Goal: Task Accomplishment & Management: Use online tool/utility

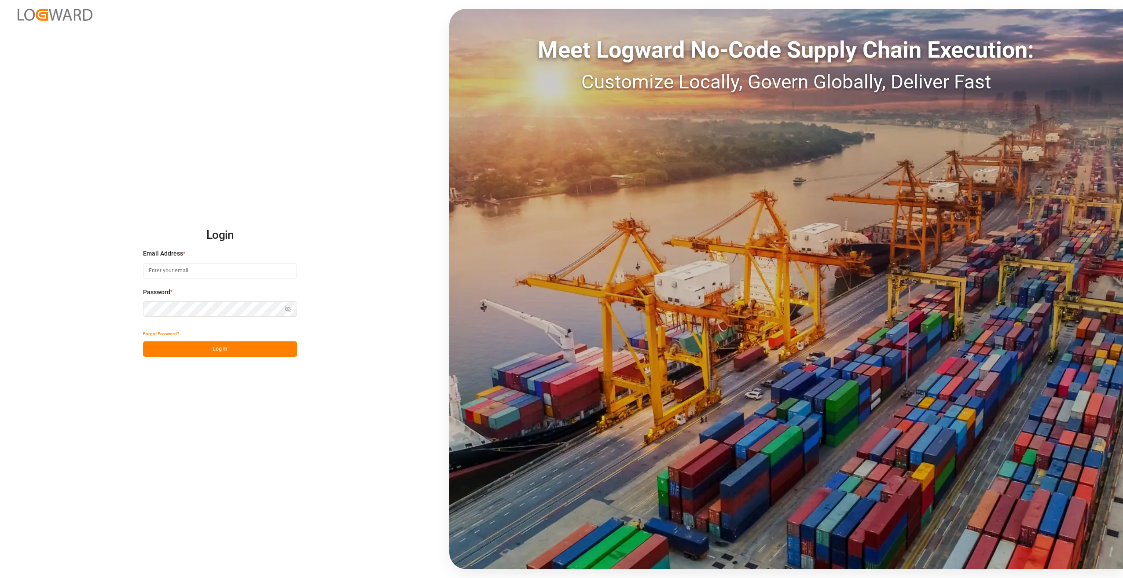
type input "[EMAIL_ADDRESS][DOMAIN_NAME]"
click at [235, 347] on button "Log In" at bounding box center [220, 349] width 154 height 15
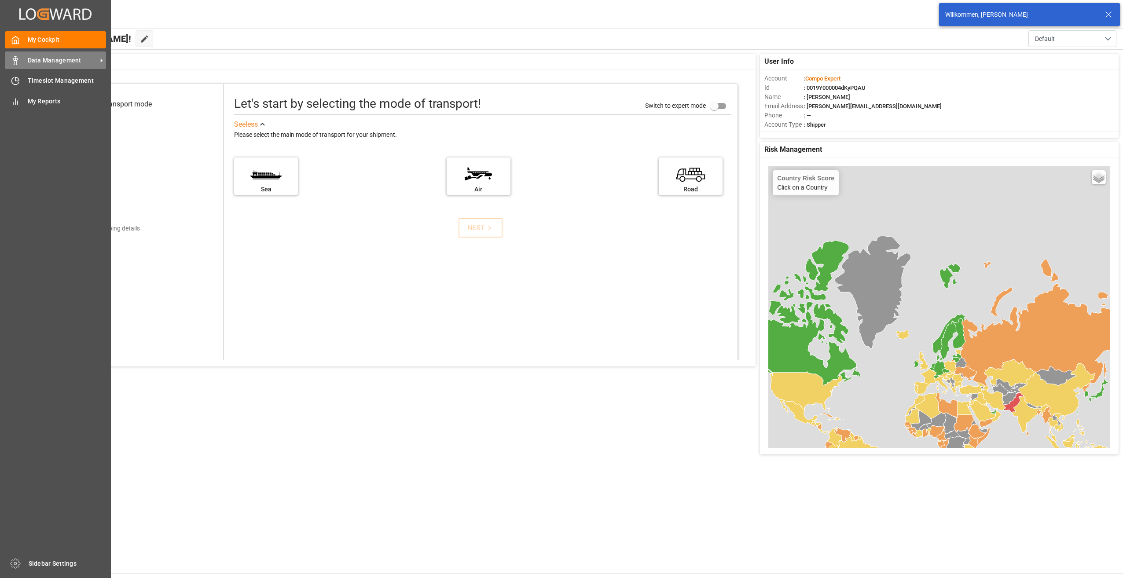
click at [86, 63] on span "Data Management" at bounding box center [63, 60] width 70 height 9
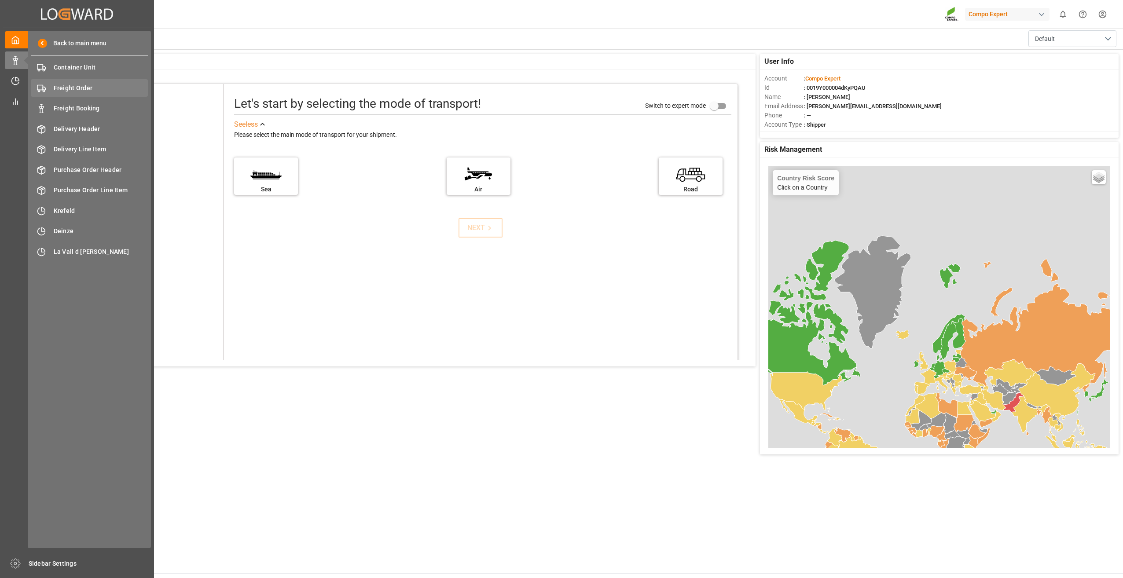
click at [88, 84] on span "Freight Order" at bounding box center [101, 88] width 95 height 9
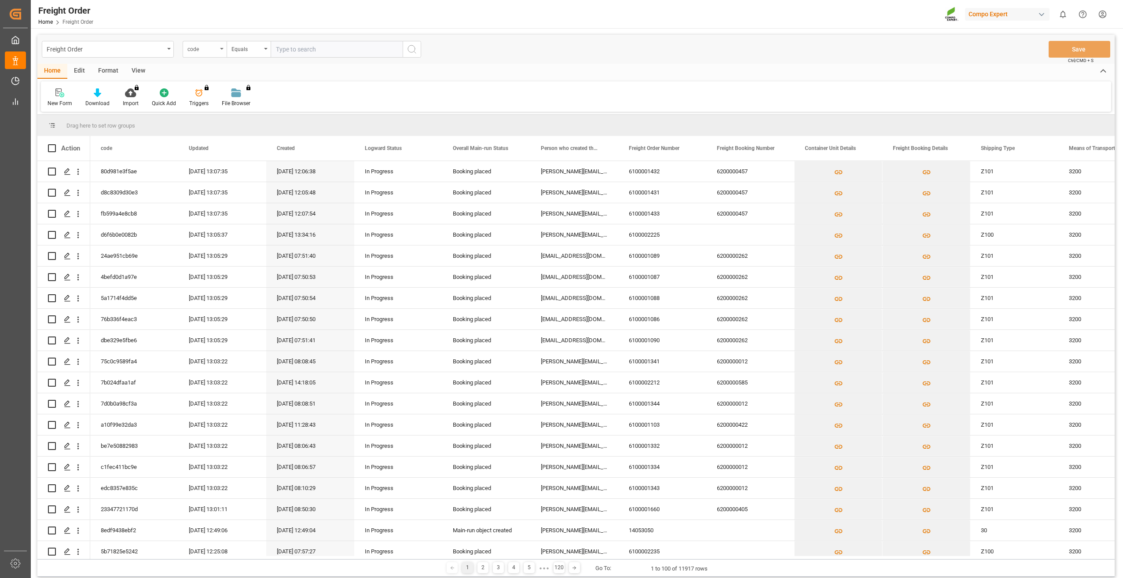
click at [213, 47] on div "code" at bounding box center [202, 48] width 30 height 10
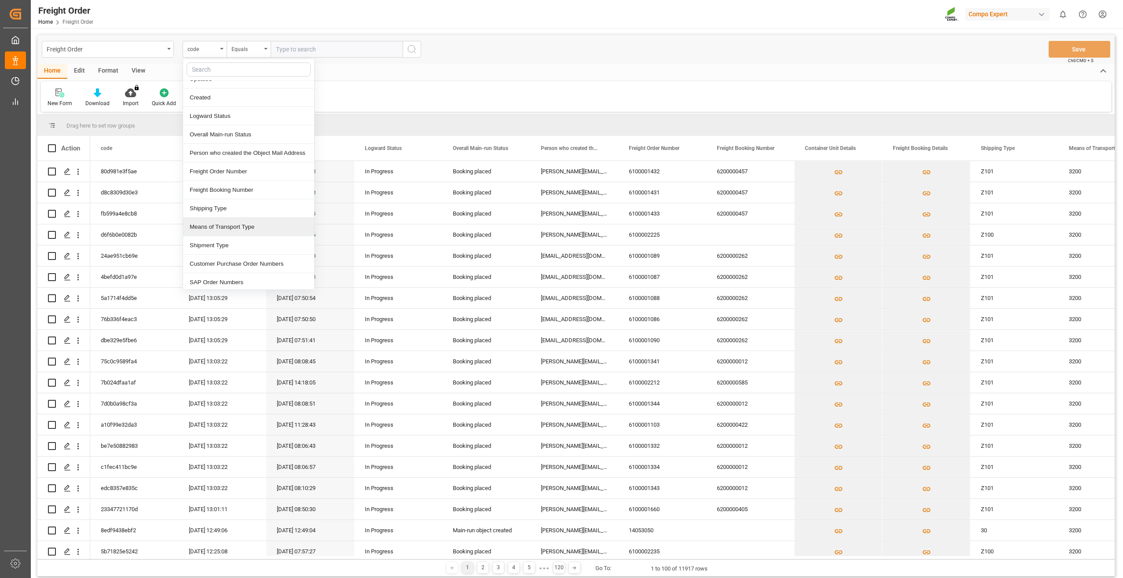
scroll to position [44, 0]
click at [244, 266] on div "SAP Order Numbers" at bounding box center [248, 267] width 131 height 18
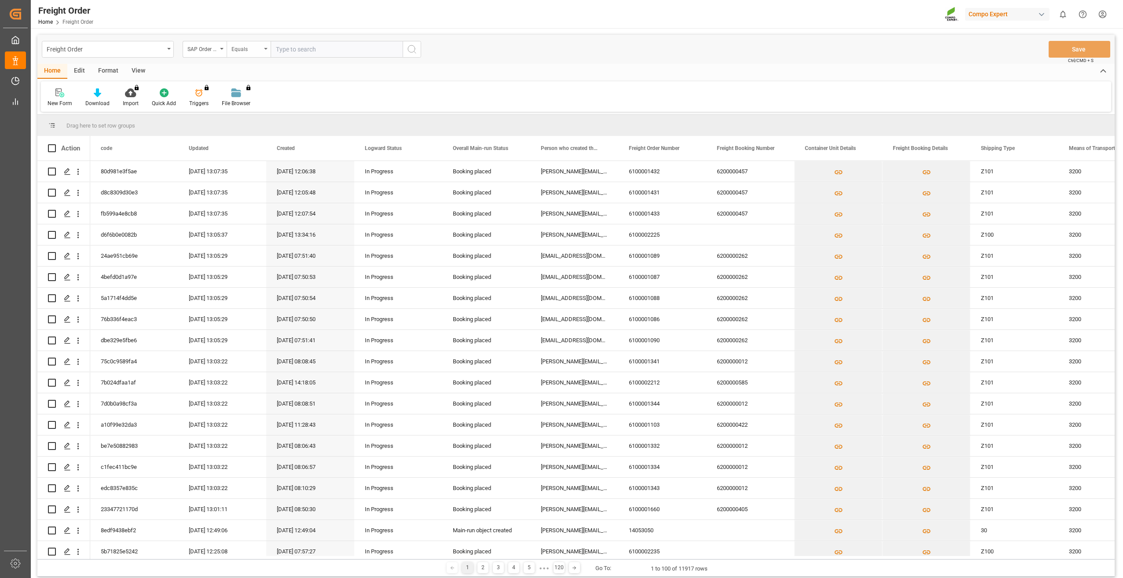
click at [255, 48] on div "Equals" at bounding box center [246, 48] width 30 height 10
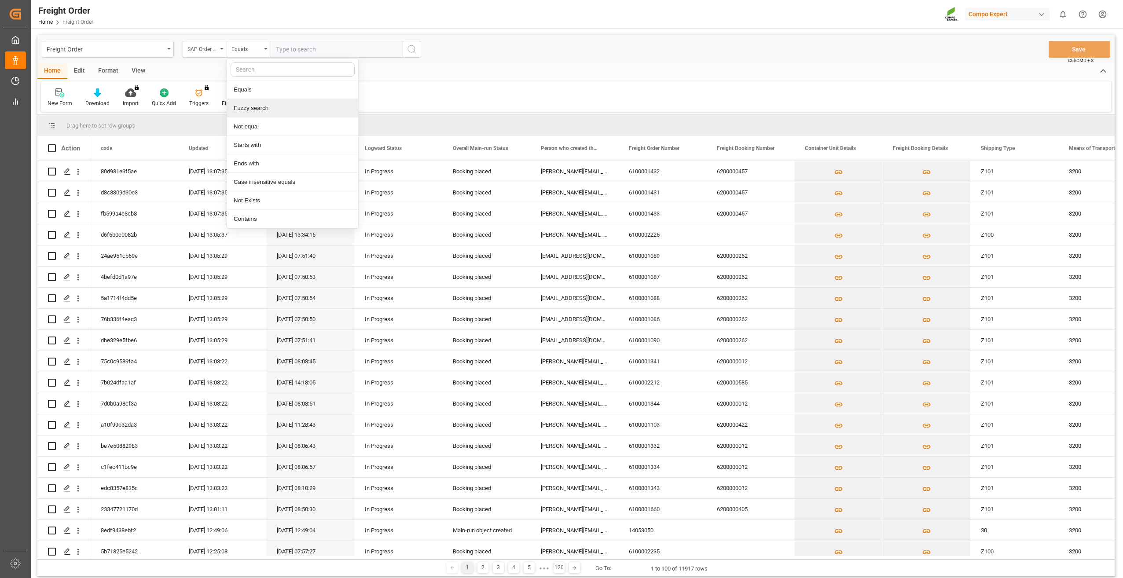
drag, startPoint x: 268, startPoint y: 114, endPoint x: 285, endPoint y: 97, distance: 24.0
click at [268, 114] on div "Fuzzy search" at bounding box center [292, 108] width 131 height 18
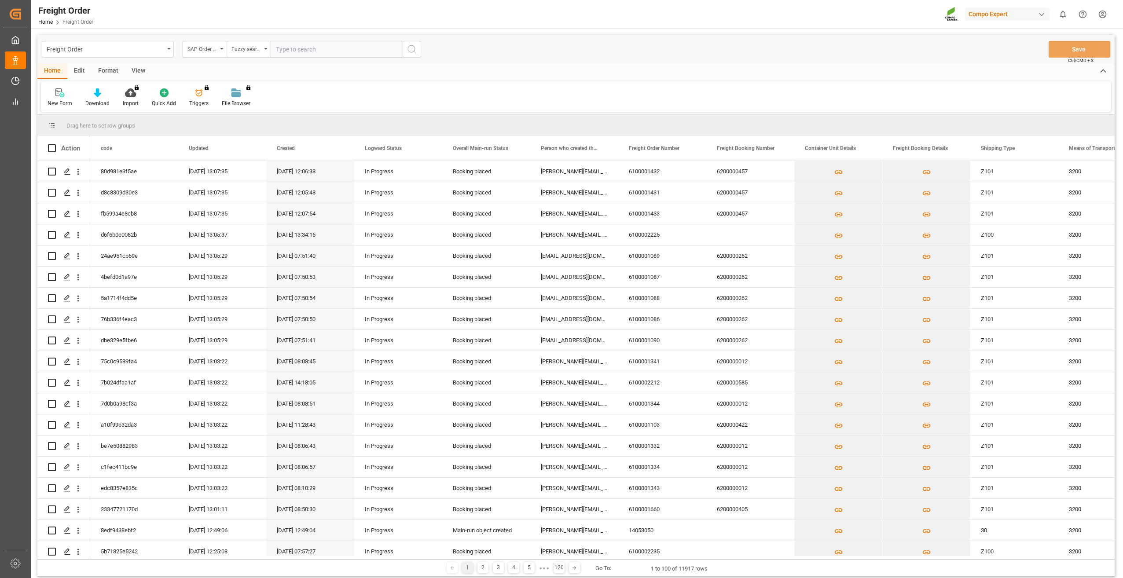
click at [304, 48] on input "text" at bounding box center [337, 49] width 132 height 17
type input "2000000392"
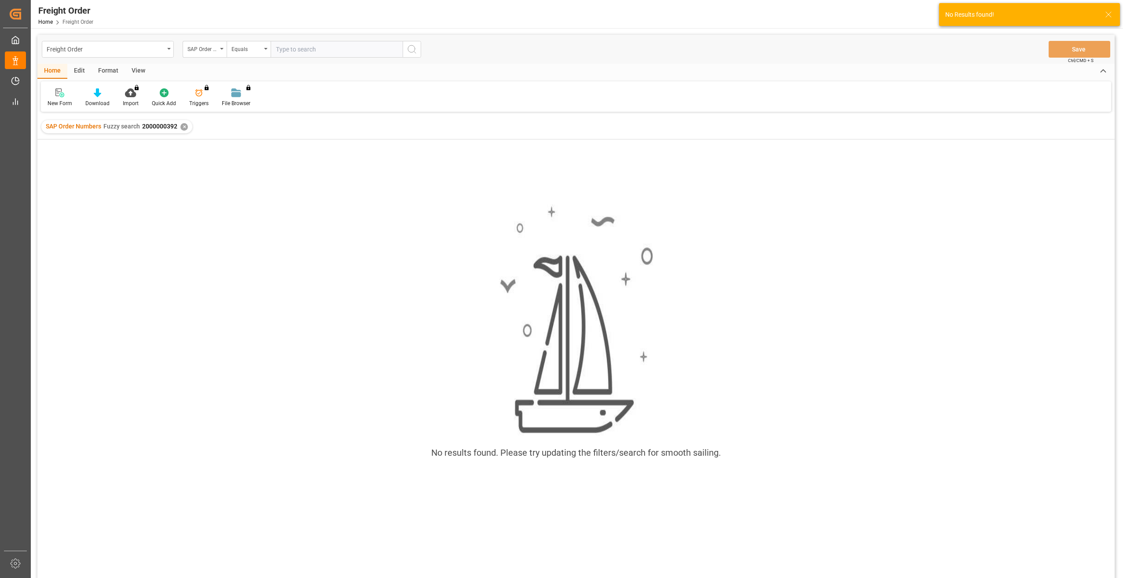
click at [181, 126] on div "✕" at bounding box center [183, 126] width 7 height 7
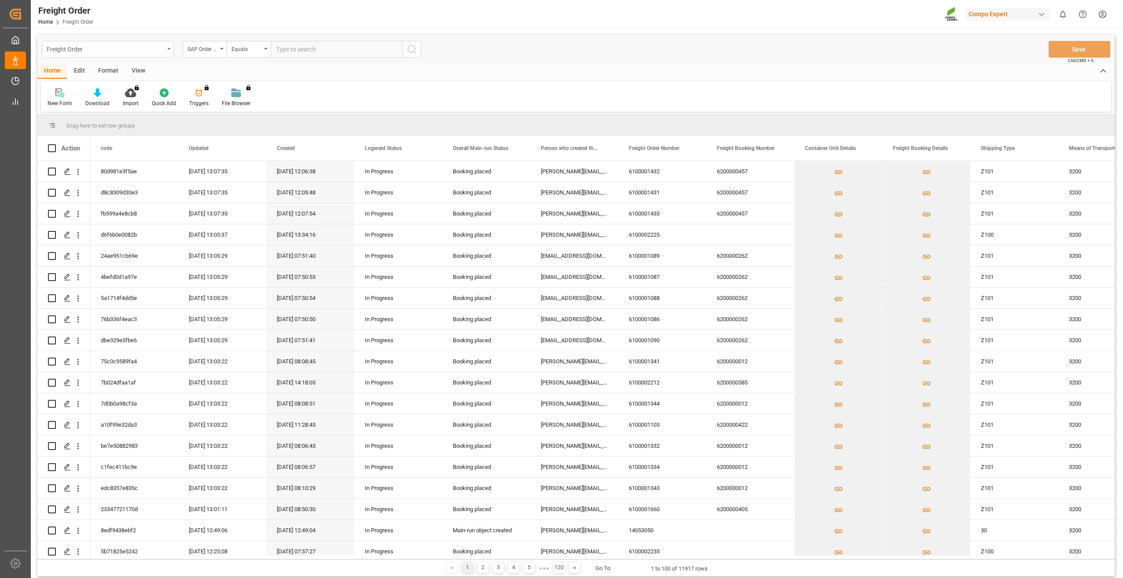
click at [167, 52] on div "Freight Order" at bounding box center [108, 49] width 132 height 17
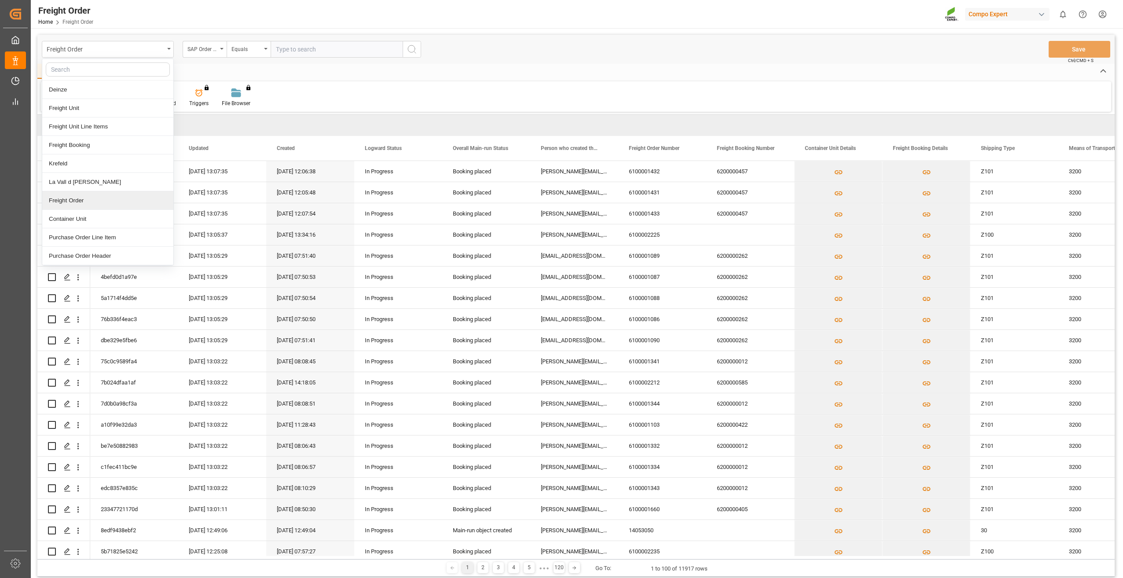
click at [91, 194] on div "Freight Order" at bounding box center [107, 200] width 131 height 18
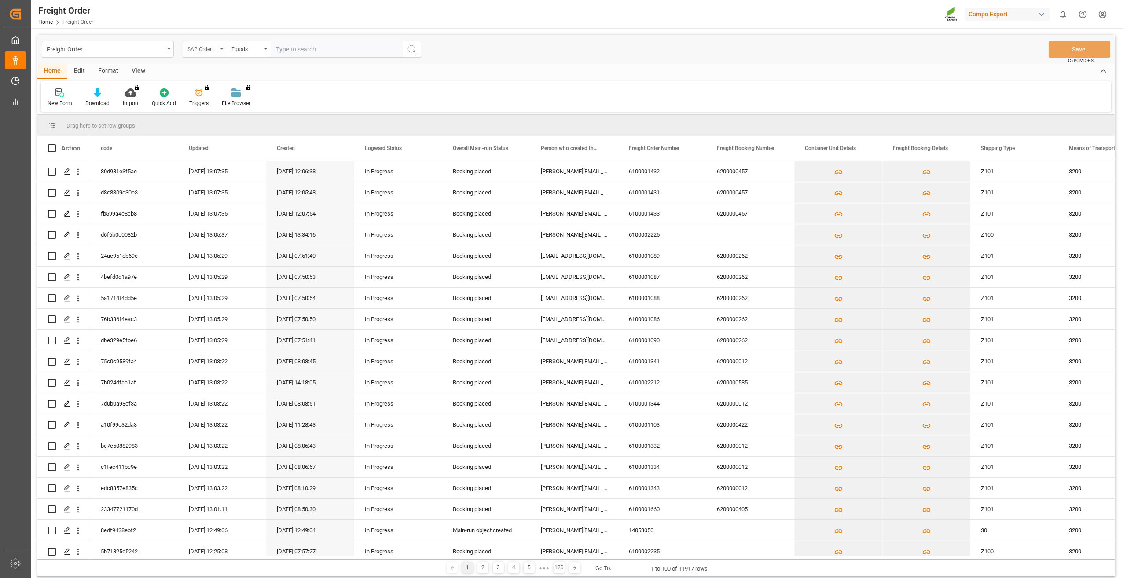
click at [220, 46] on div "SAP Order Numbers" at bounding box center [205, 49] width 44 height 17
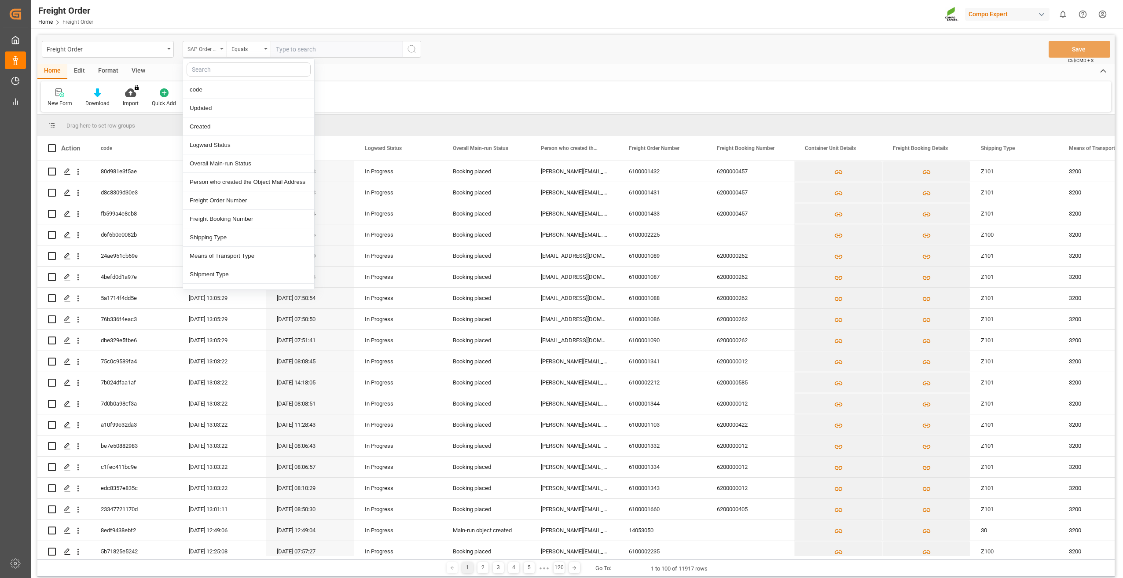
click at [220, 46] on div "SAP Order Numbers" at bounding box center [205, 49] width 44 height 17
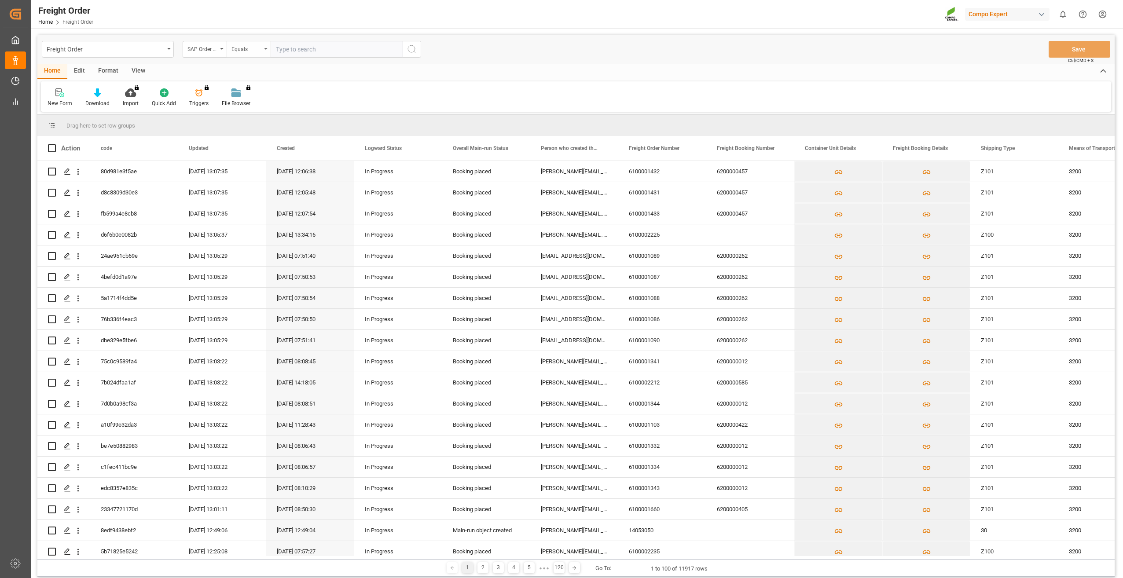
click at [247, 51] on div "Equals" at bounding box center [246, 48] width 30 height 10
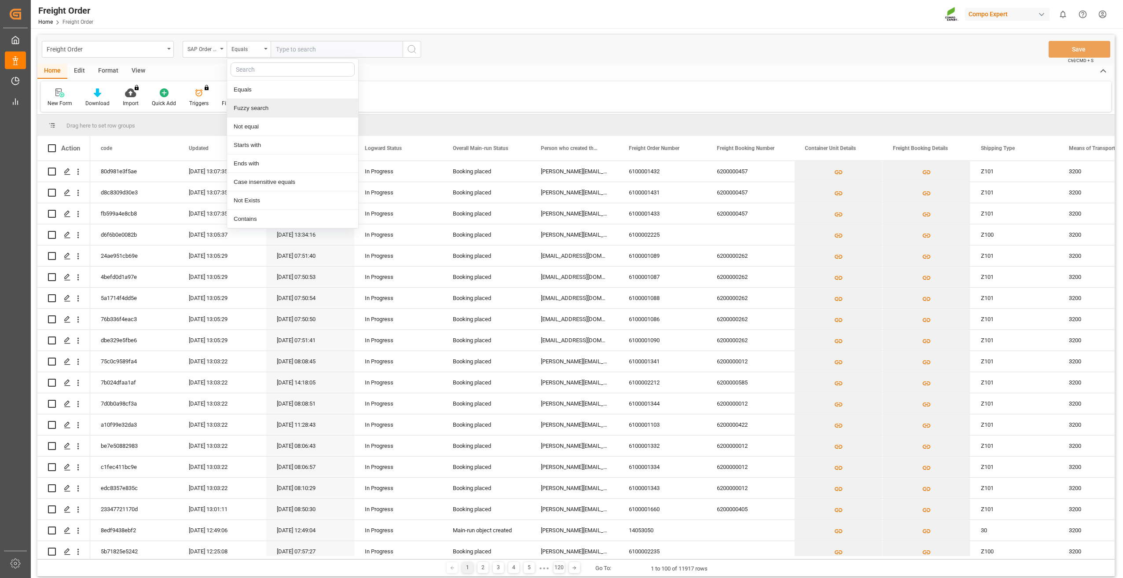
click at [261, 112] on div "Fuzzy search" at bounding box center [292, 108] width 131 height 18
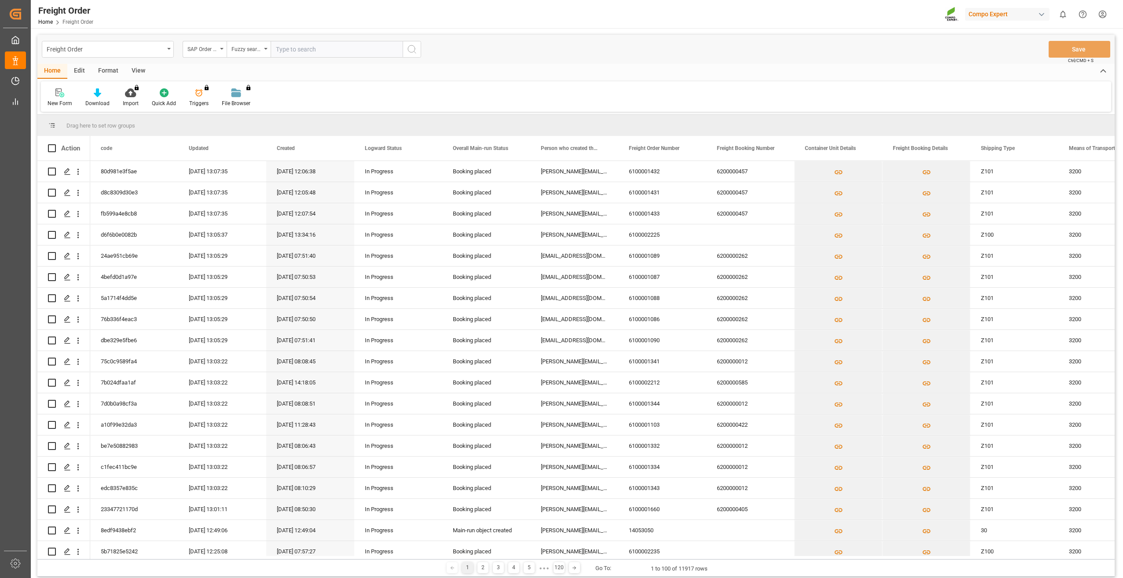
click at [307, 50] on input "text" at bounding box center [337, 49] width 132 height 17
type input "2000000392"
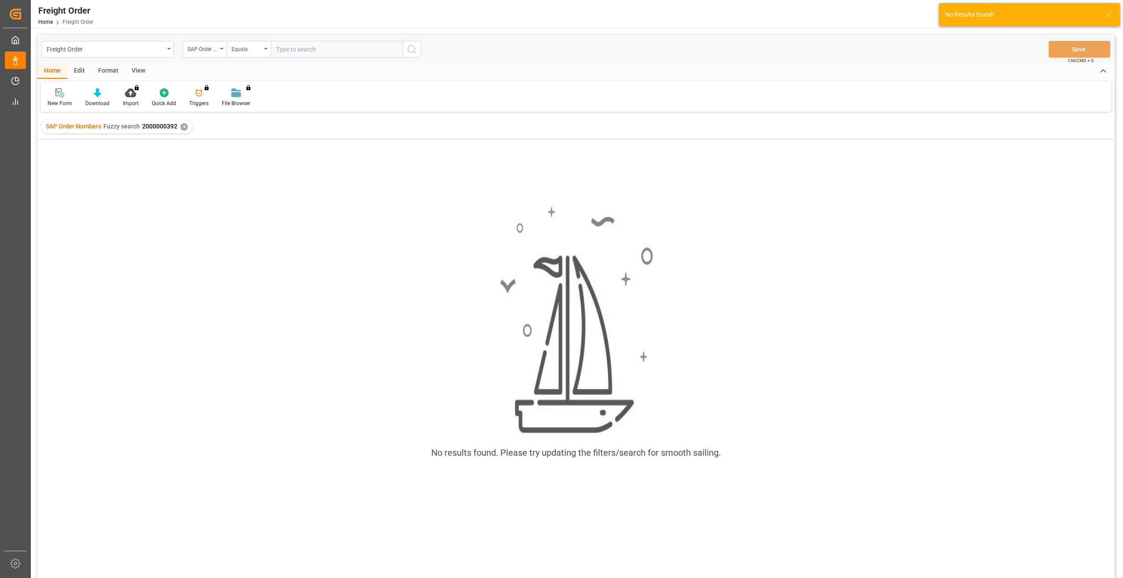
click at [180, 127] on div "✕" at bounding box center [183, 126] width 7 height 7
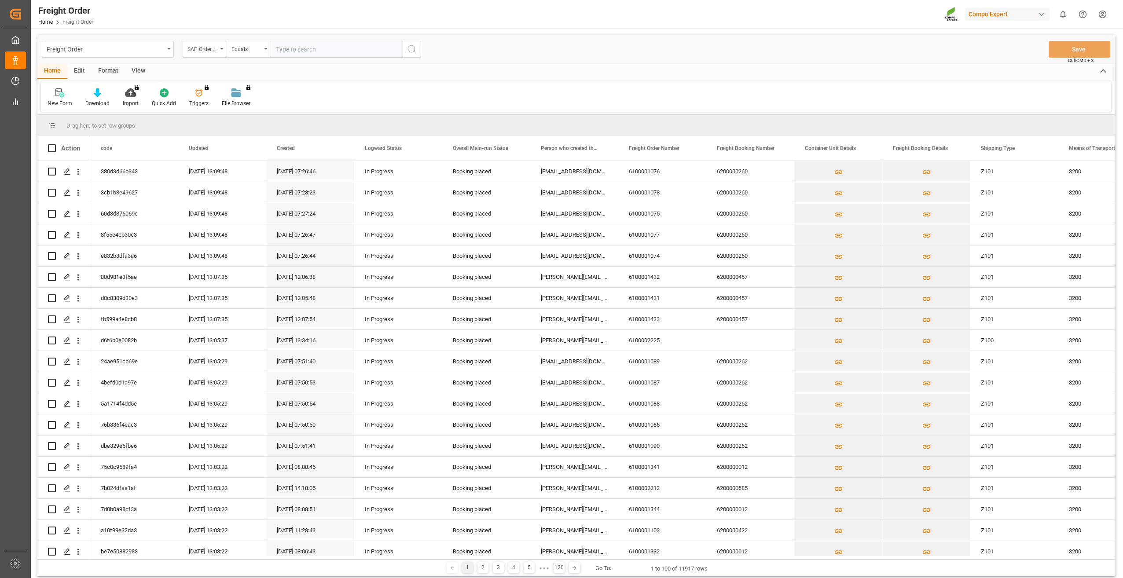
click at [308, 51] on input "text" at bounding box center [337, 49] width 132 height 17
type input "6200000468"
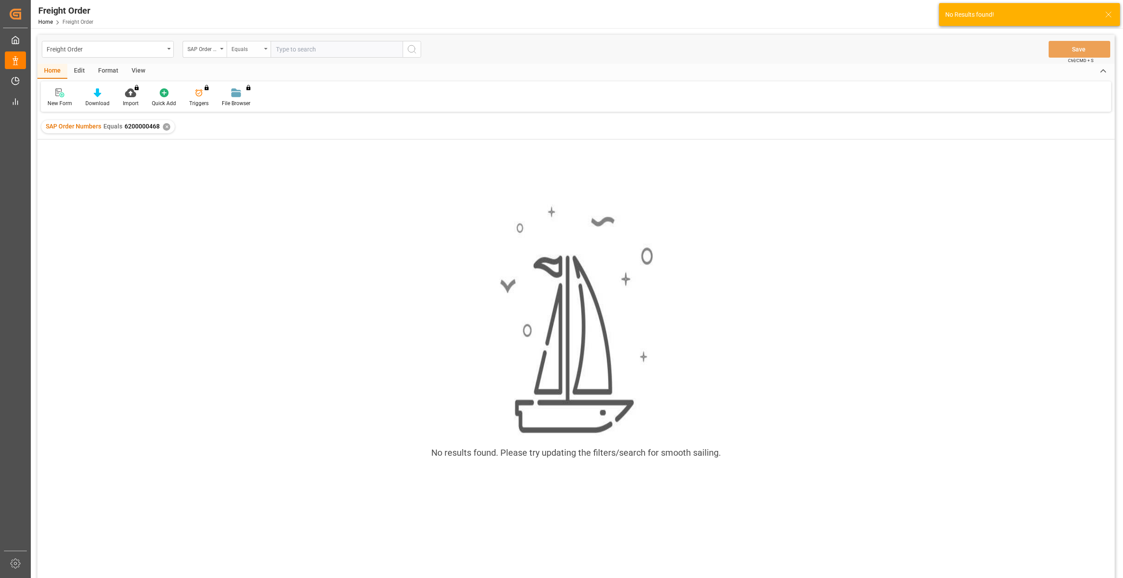
click at [238, 50] on div "Equals" at bounding box center [246, 48] width 30 height 10
click at [247, 104] on div "Fuzzy search" at bounding box center [292, 108] width 131 height 18
click at [169, 50] on div "Freight Order" at bounding box center [108, 49] width 132 height 17
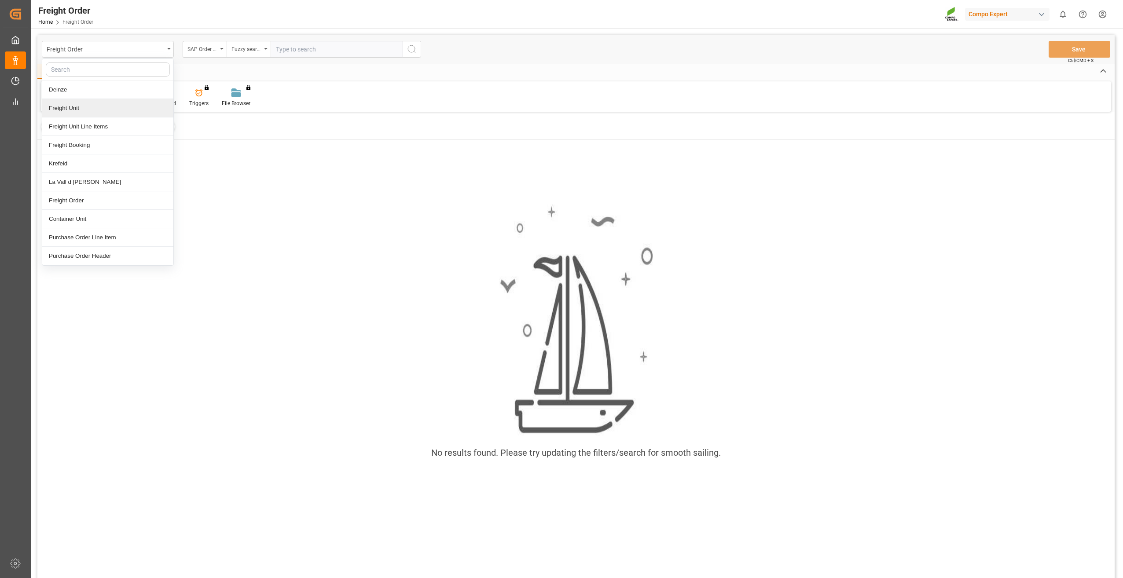
click at [111, 110] on div "Freight Unit" at bounding box center [107, 108] width 131 height 18
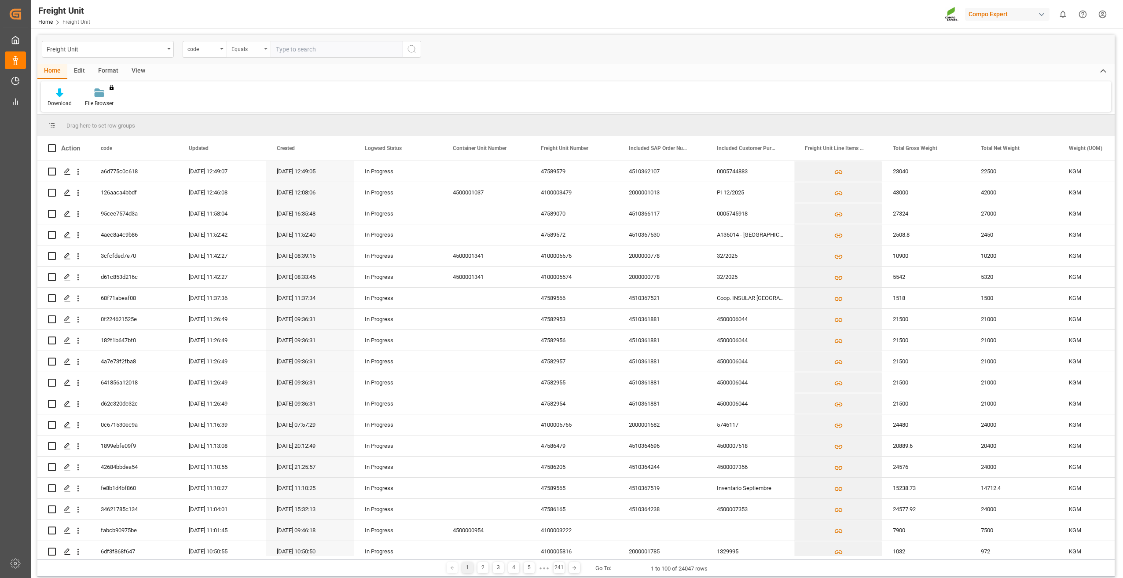
click at [245, 48] on div "Equals" at bounding box center [246, 48] width 30 height 10
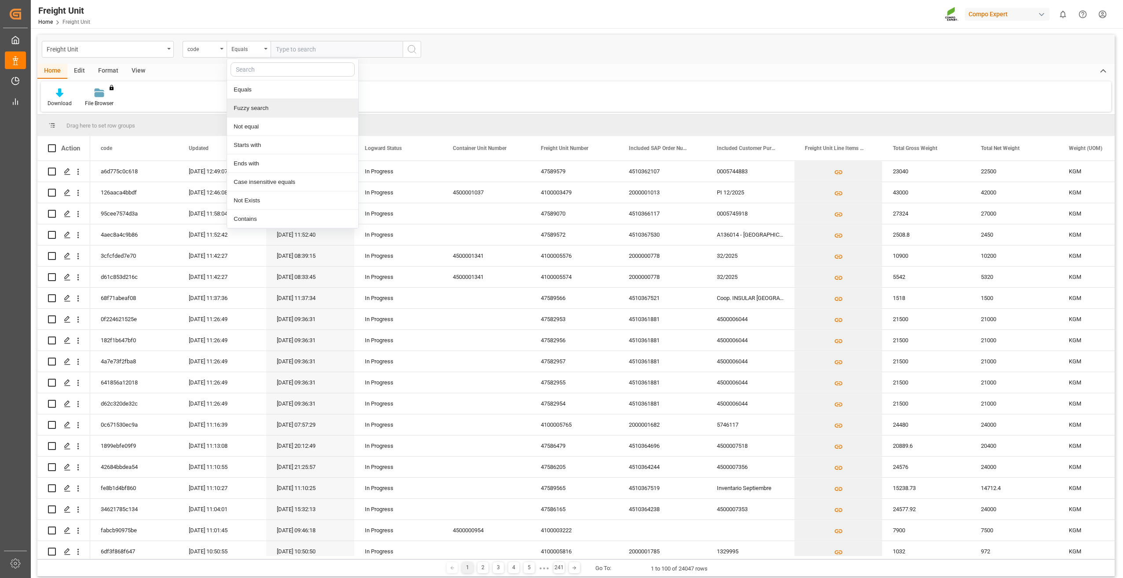
drag, startPoint x: 252, startPoint y: 111, endPoint x: 225, endPoint y: 71, distance: 48.0
click at [252, 110] on div "Fuzzy search" at bounding box center [292, 108] width 131 height 18
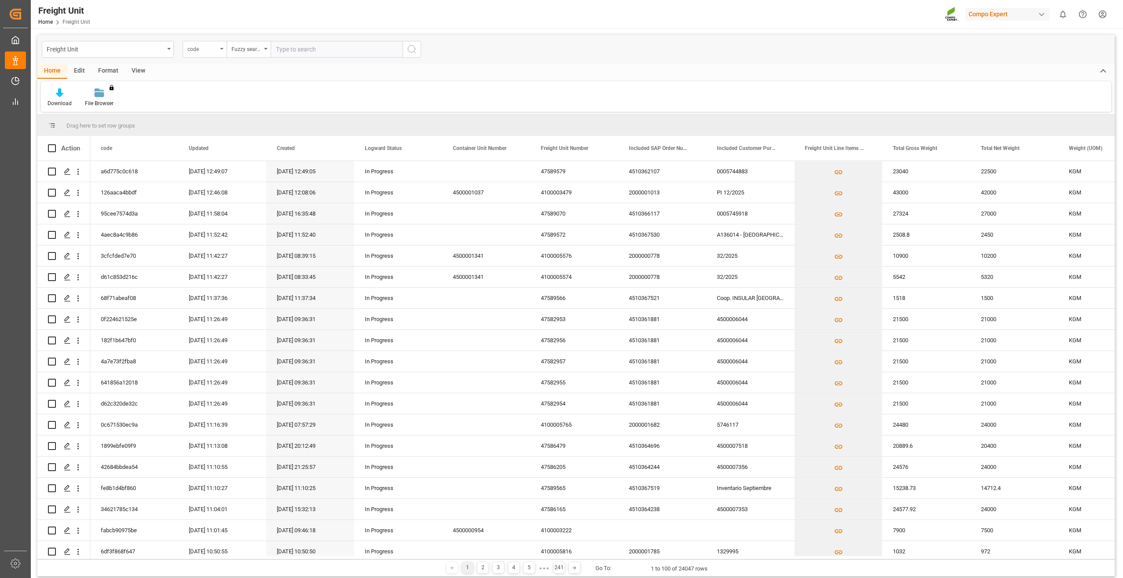
click at [215, 47] on div "code" at bounding box center [202, 48] width 30 height 10
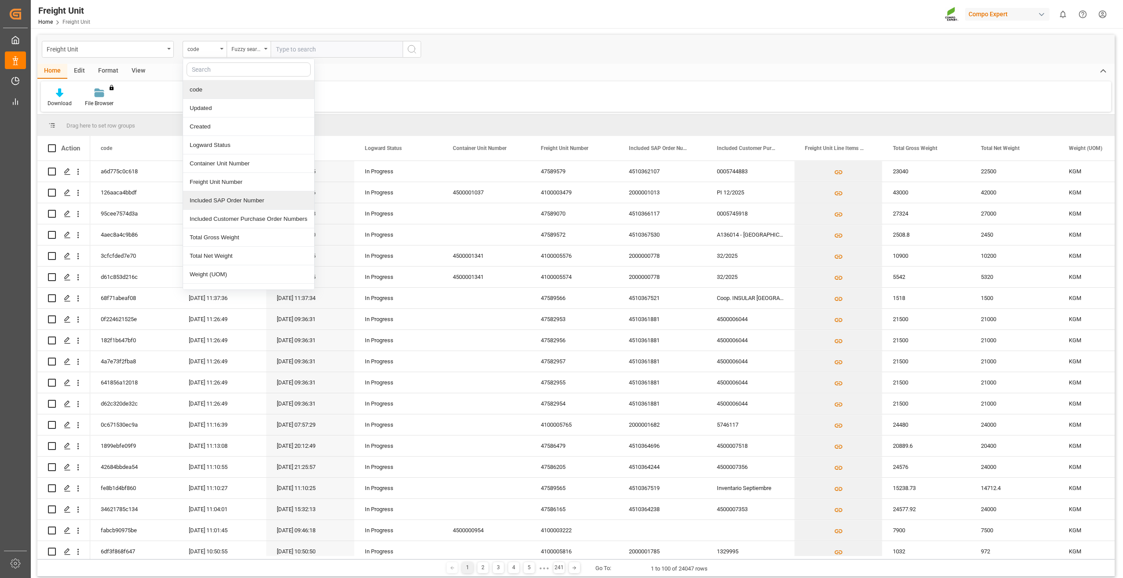
click at [221, 197] on div "Included SAP Order Number" at bounding box center [248, 200] width 131 height 18
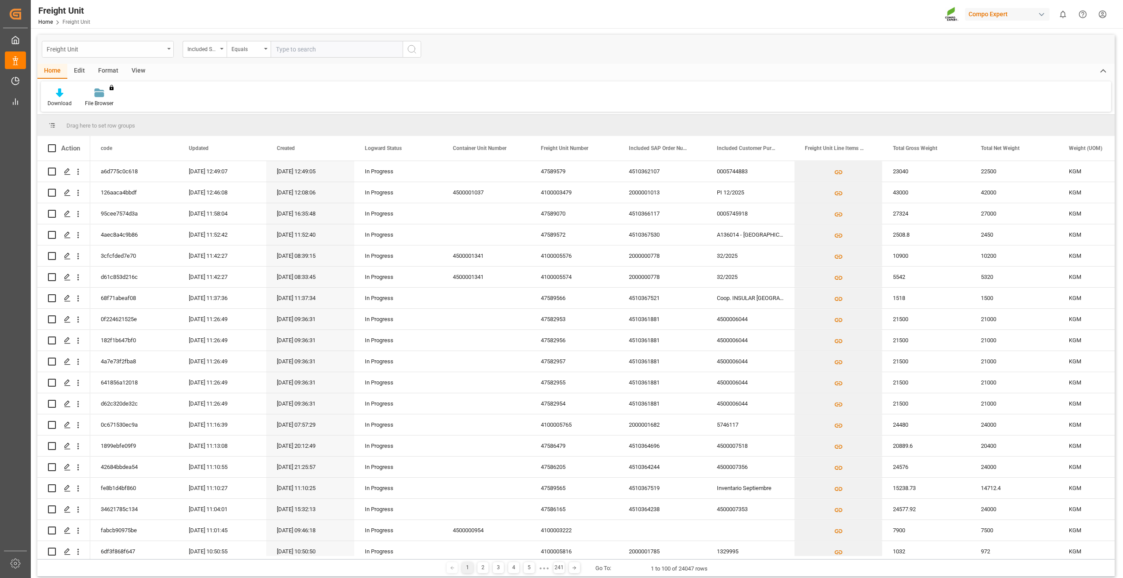
click at [159, 44] on div "Freight Unit" at bounding box center [106, 48] width 118 height 11
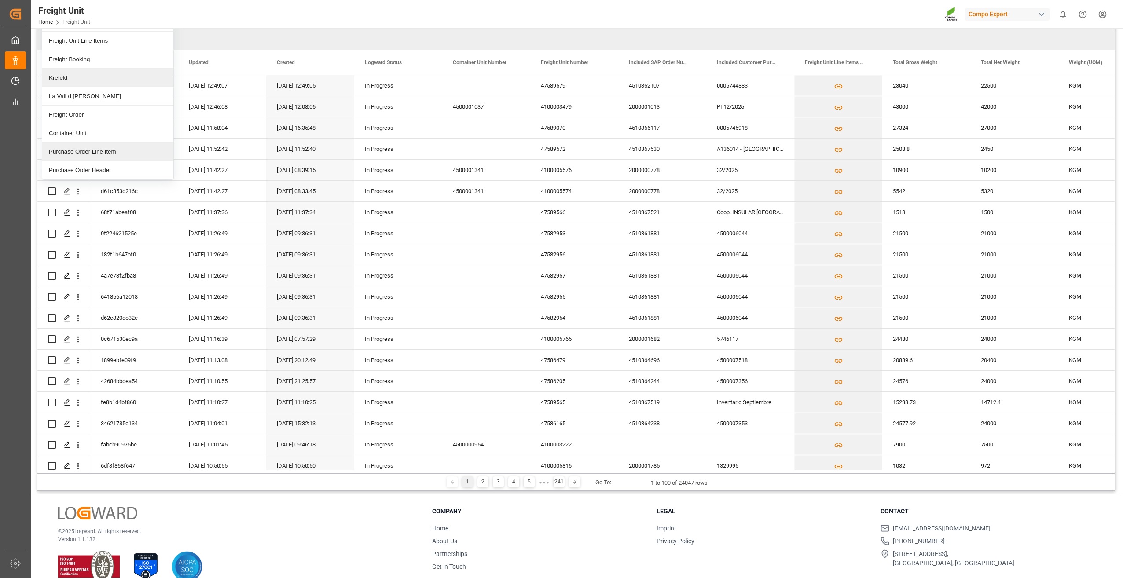
scroll to position [88, 0]
click at [115, 166] on div "Purchase Order Header" at bounding box center [107, 168] width 131 height 18
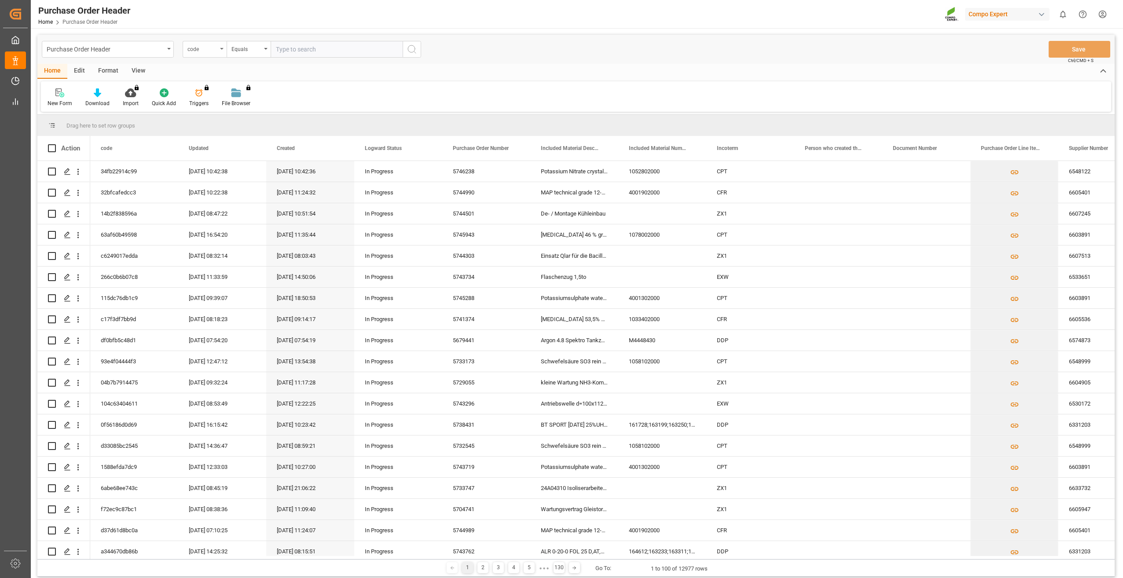
click at [214, 51] on div "code" at bounding box center [202, 48] width 30 height 10
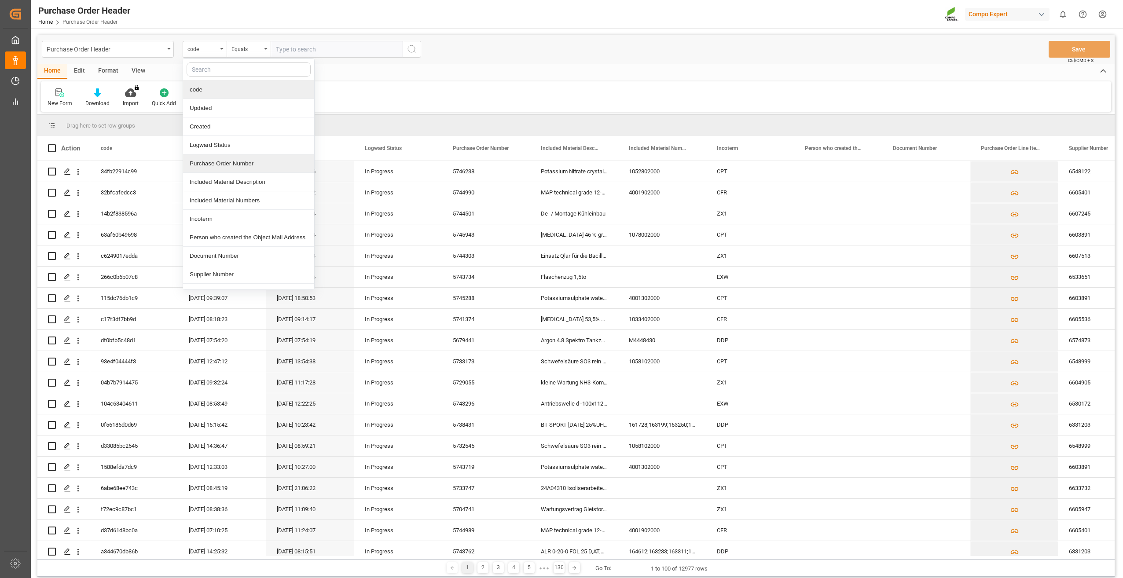
click at [264, 162] on div "Purchase Order Number" at bounding box center [248, 163] width 131 height 18
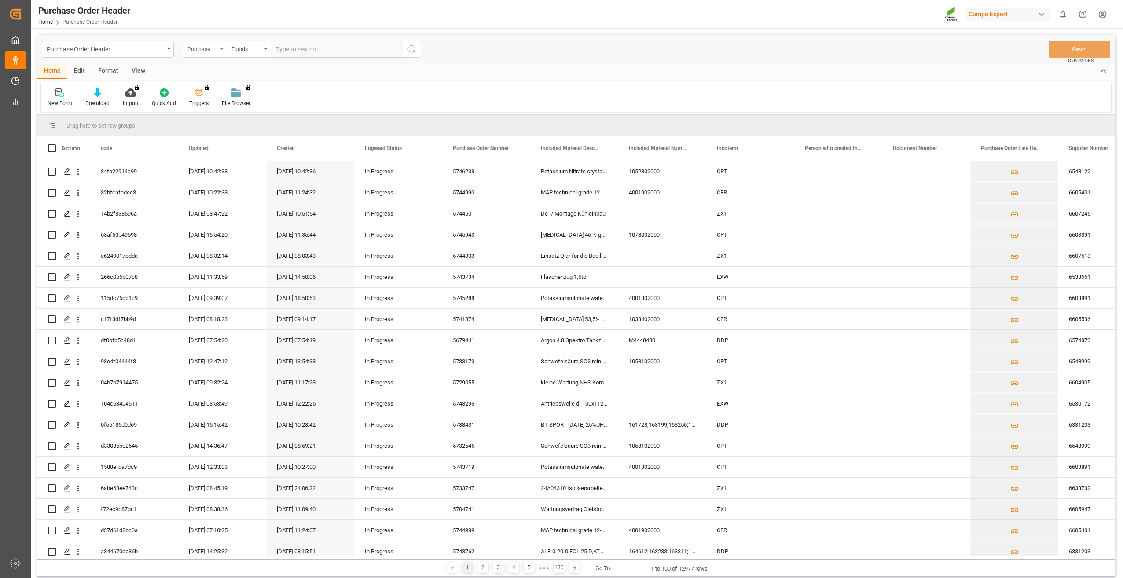
click at [224, 52] on div "Purchase Order Number" at bounding box center [205, 49] width 44 height 17
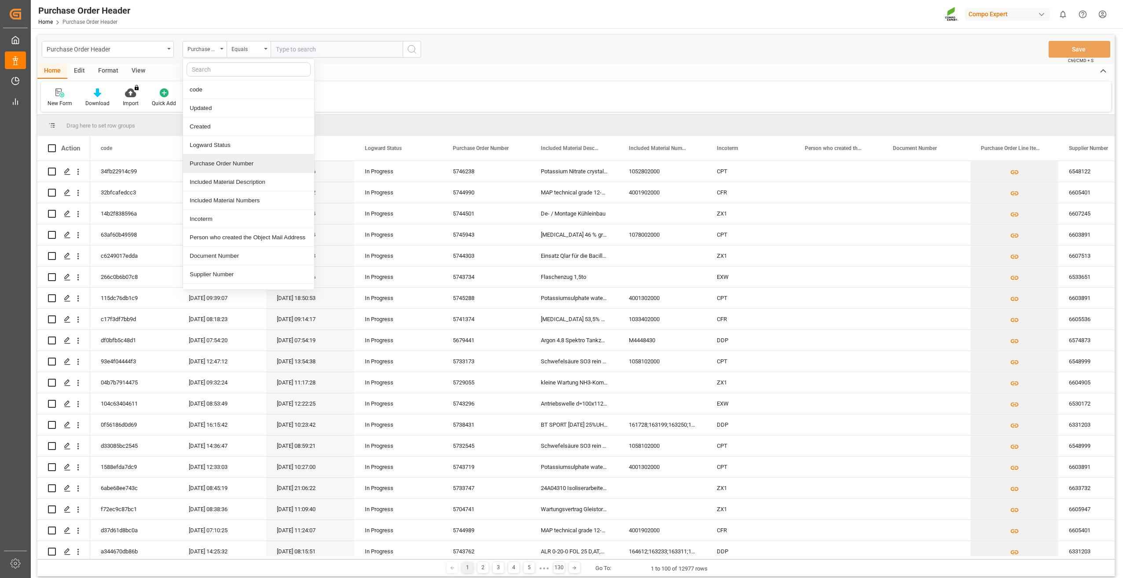
click at [268, 162] on div "Purchase Order Number" at bounding box center [248, 163] width 131 height 18
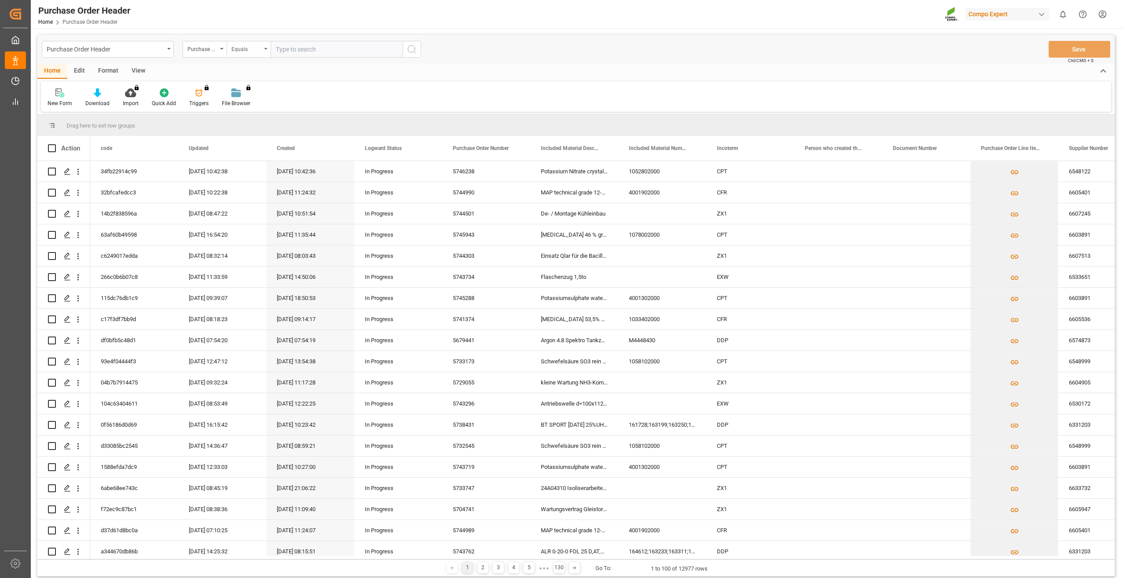
drag, startPoint x: 260, startPoint y: 50, endPoint x: 259, endPoint y: 57, distance: 7.5
click at [259, 50] on div "Equals" at bounding box center [246, 48] width 30 height 10
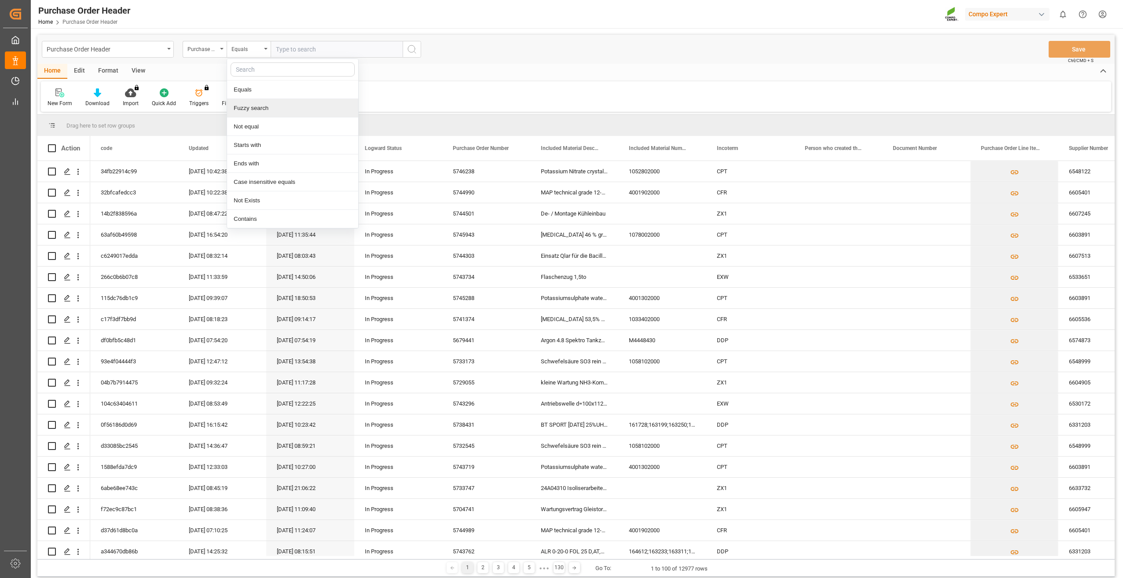
click at [264, 107] on div "Fuzzy search" at bounding box center [292, 108] width 131 height 18
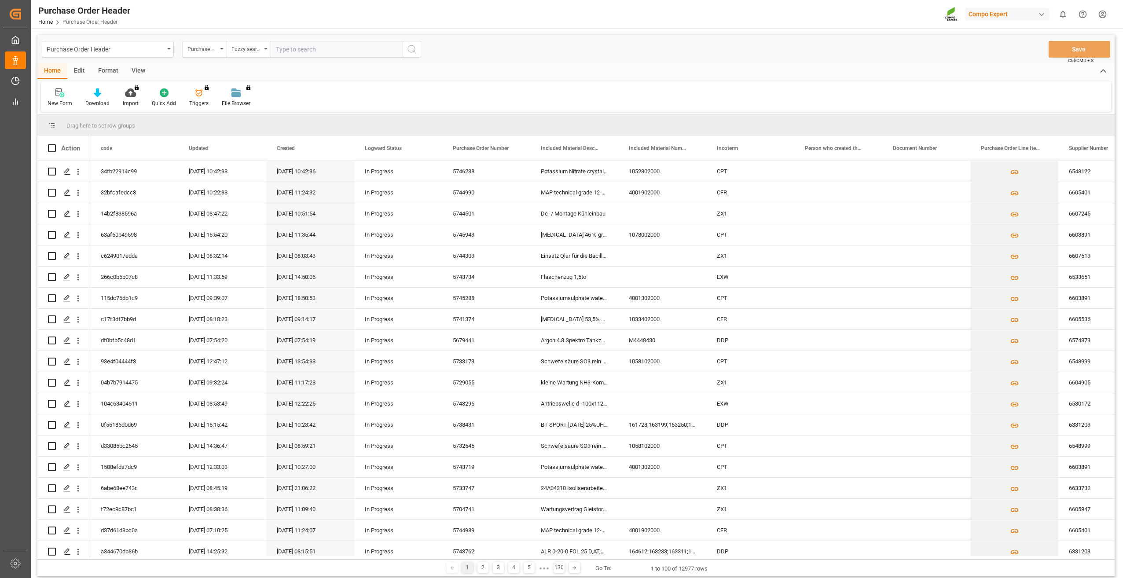
click at [306, 48] on input "text" at bounding box center [337, 49] width 132 height 17
type input "5744687"
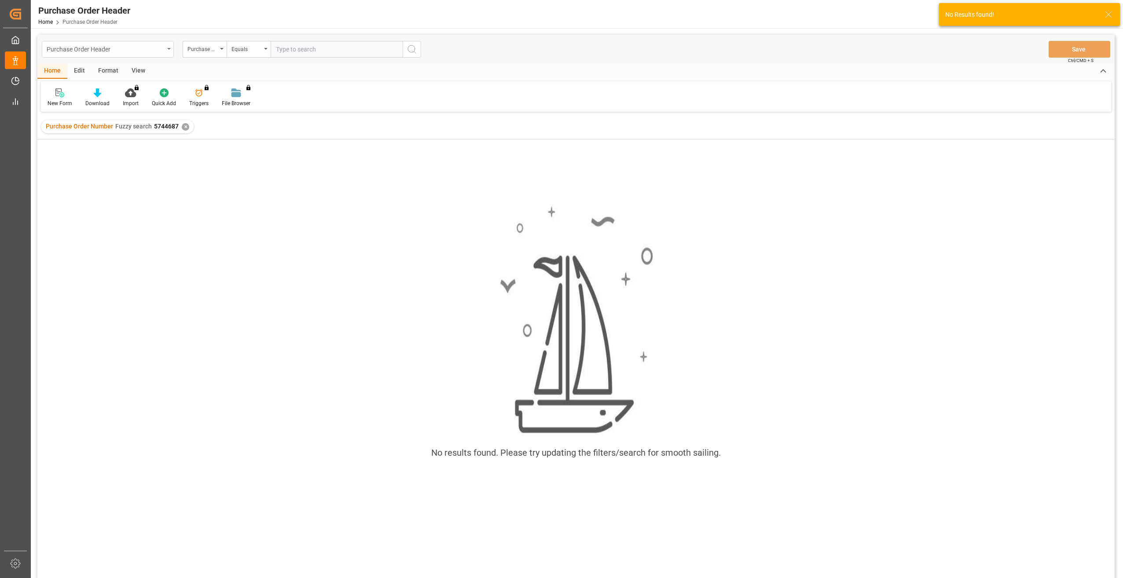
click at [165, 47] on div "Purchase Order Header" at bounding box center [108, 49] width 132 height 17
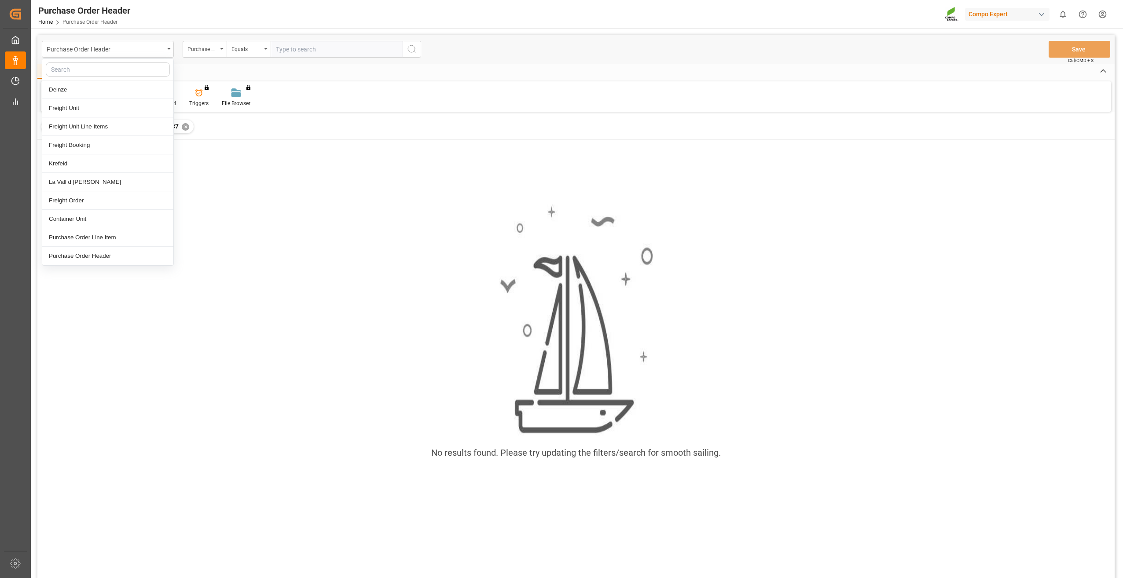
click at [214, 65] on div "Home Edit Format View" at bounding box center [575, 71] width 1077 height 15
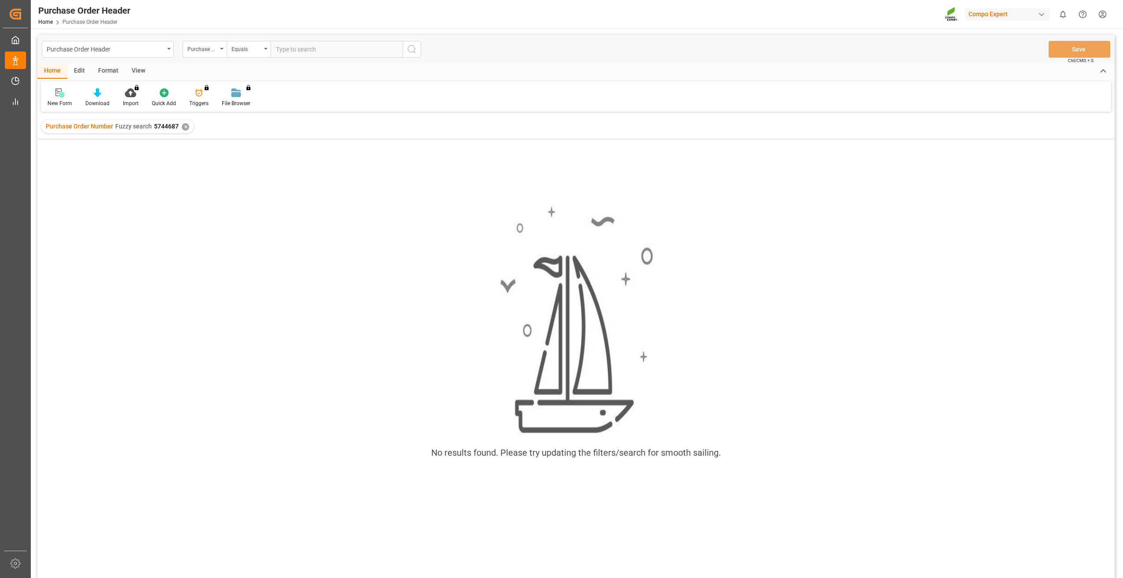
click at [183, 127] on div "✕" at bounding box center [185, 126] width 7 height 7
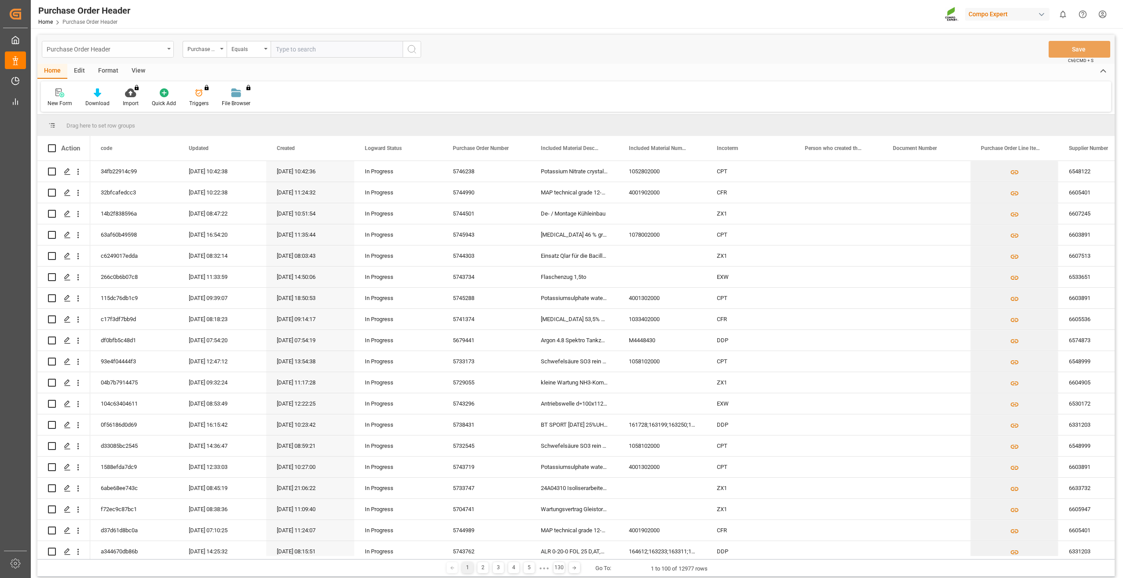
click at [166, 51] on div "Purchase Order Header" at bounding box center [108, 49] width 132 height 17
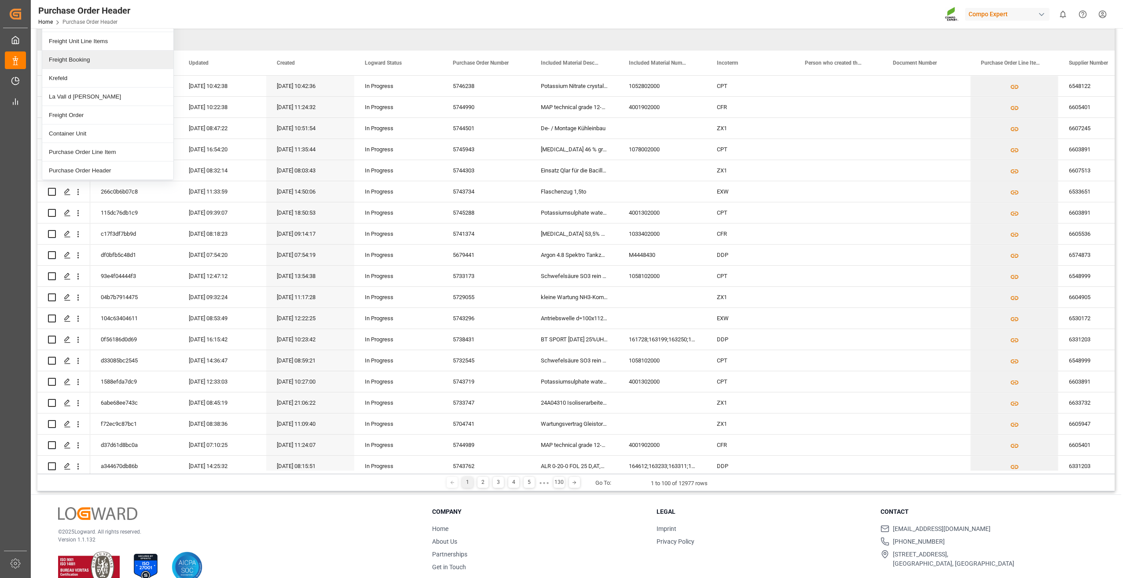
scroll to position [88, 0]
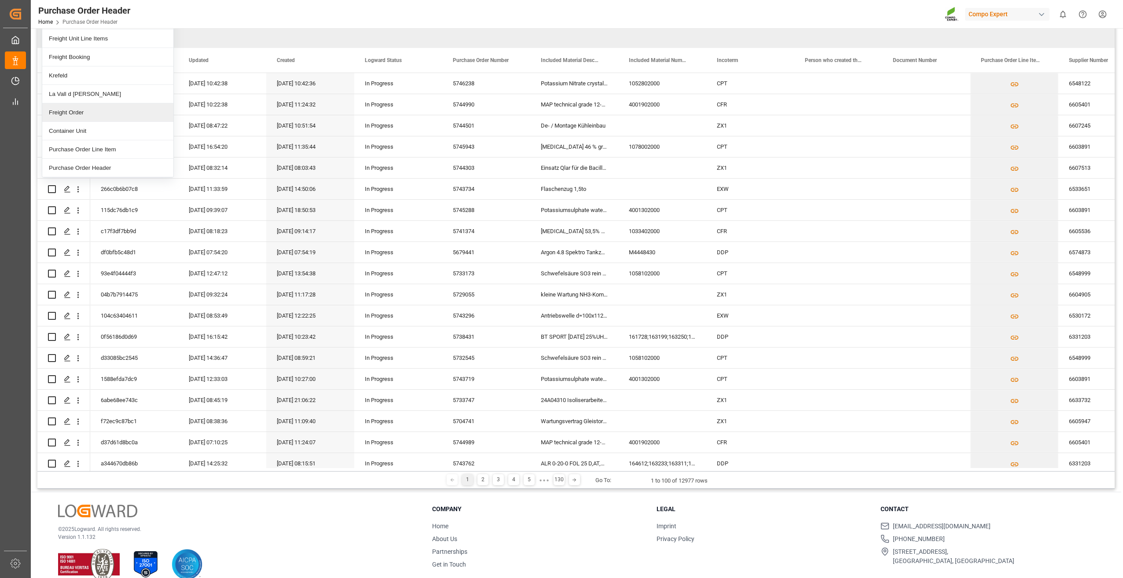
click at [99, 111] on div "Freight Order" at bounding box center [107, 112] width 131 height 18
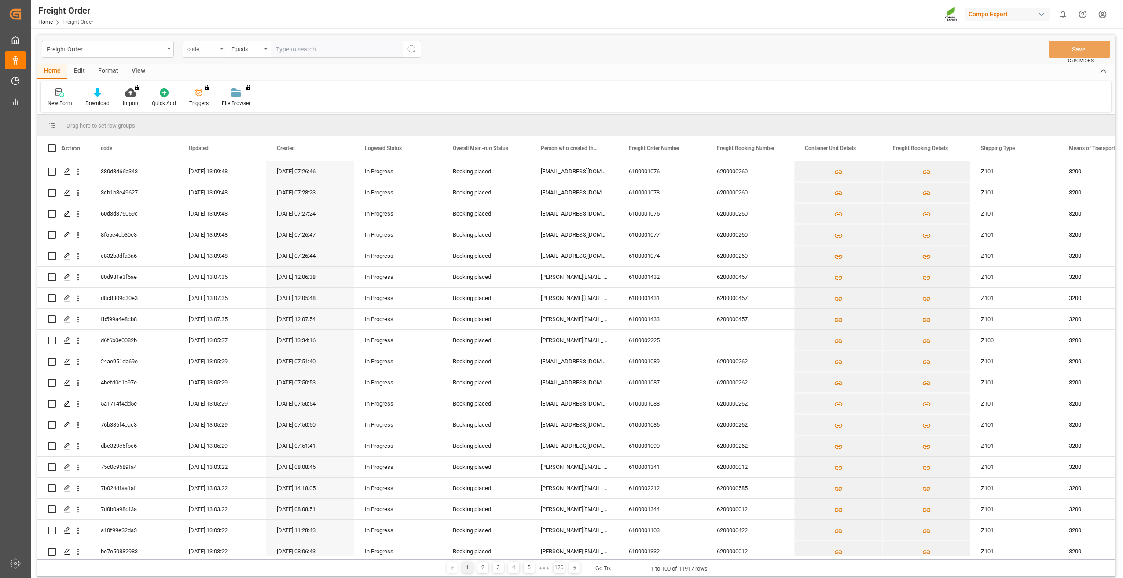
click at [215, 51] on div "code" at bounding box center [202, 48] width 30 height 10
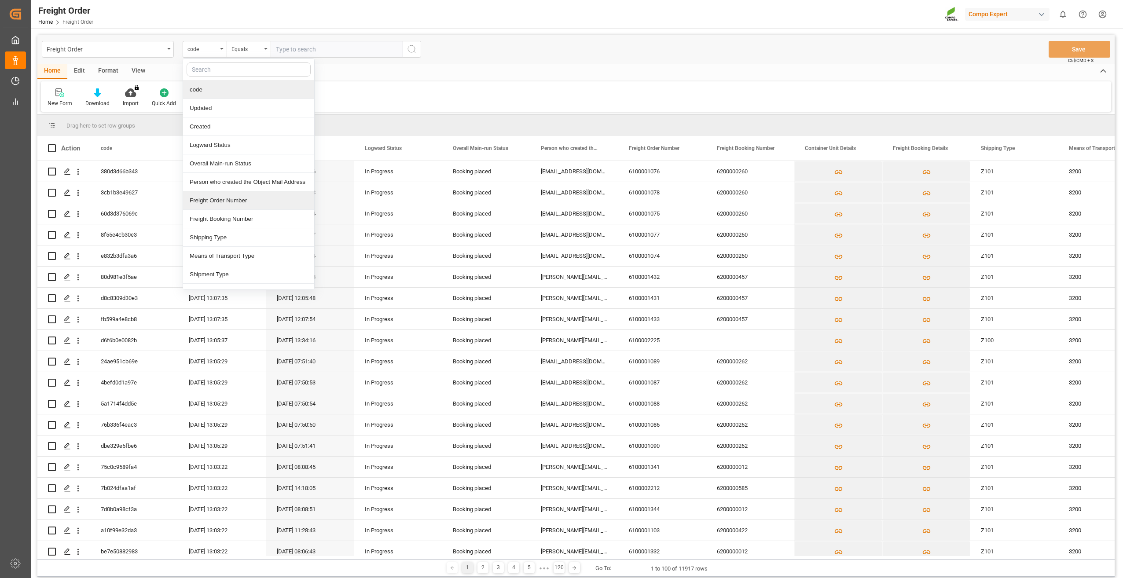
click at [227, 200] on div "Freight Order Number" at bounding box center [248, 200] width 131 height 18
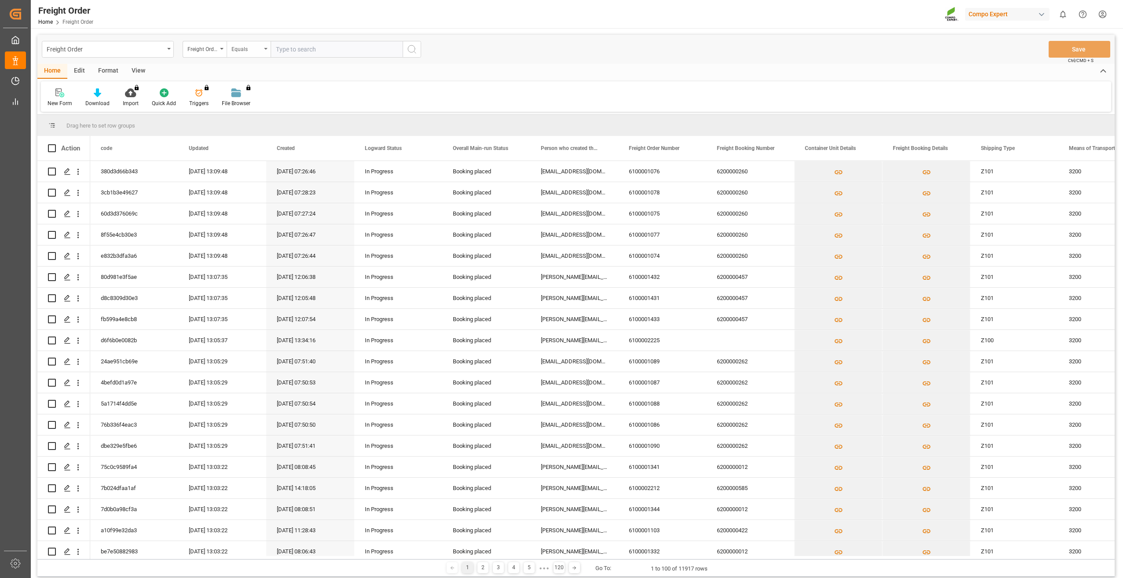
click at [264, 51] on div "Equals" at bounding box center [249, 49] width 44 height 17
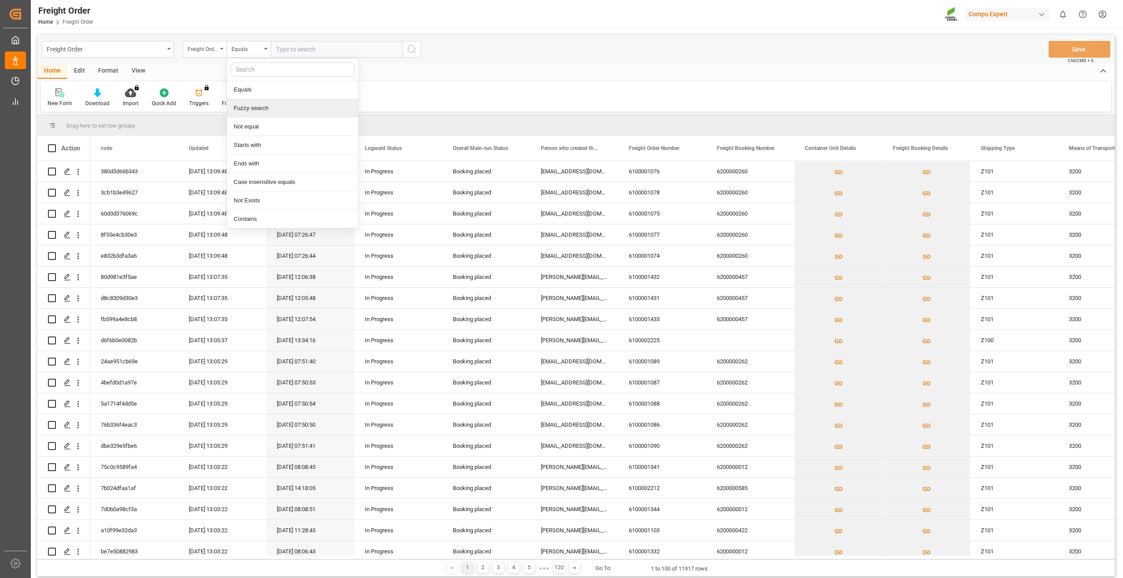
click at [253, 110] on div "Fuzzy search" at bounding box center [292, 108] width 131 height 18
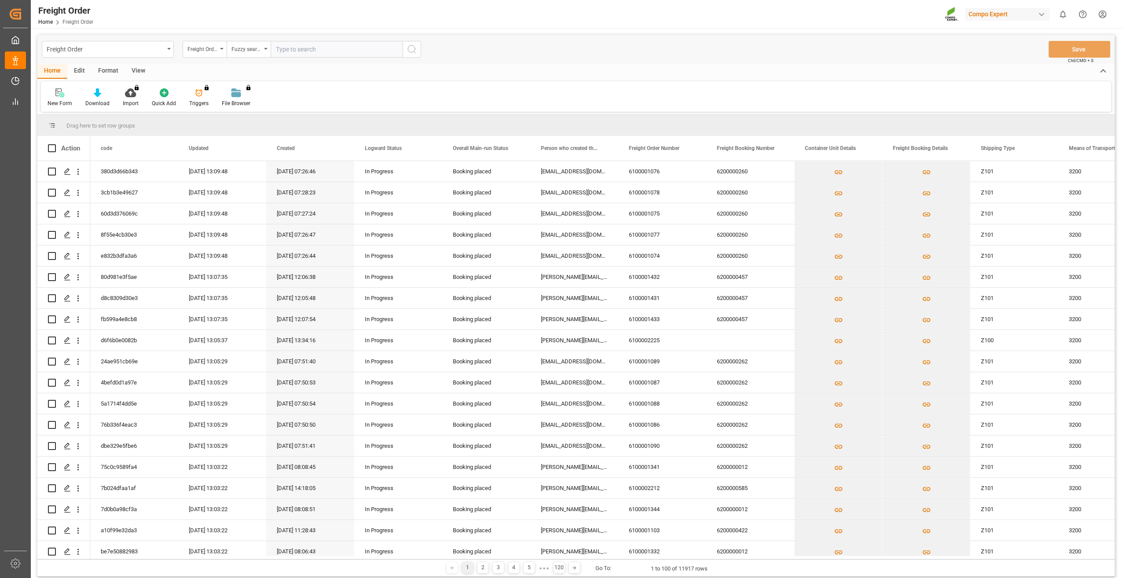
click at [301, 51] on input "text" at bounding box center [337, 49] width 132 height 17
type input "6200000468"
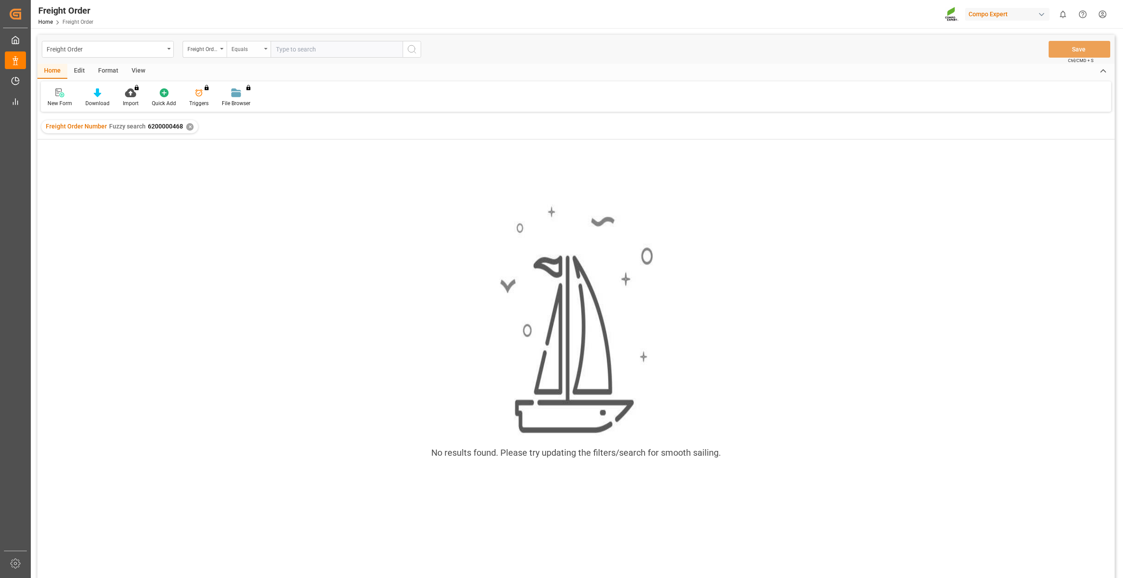
click at [260, 48] on div "Equals" at bounding box center [246, 48] width 30 height 10
click at [263, 109] on div "Fuzzy search" at bounding box center [292, 108] width 131 height 18
click at [186, 126] on div "✕" at bounding box center [189, 126] width 7 height 7
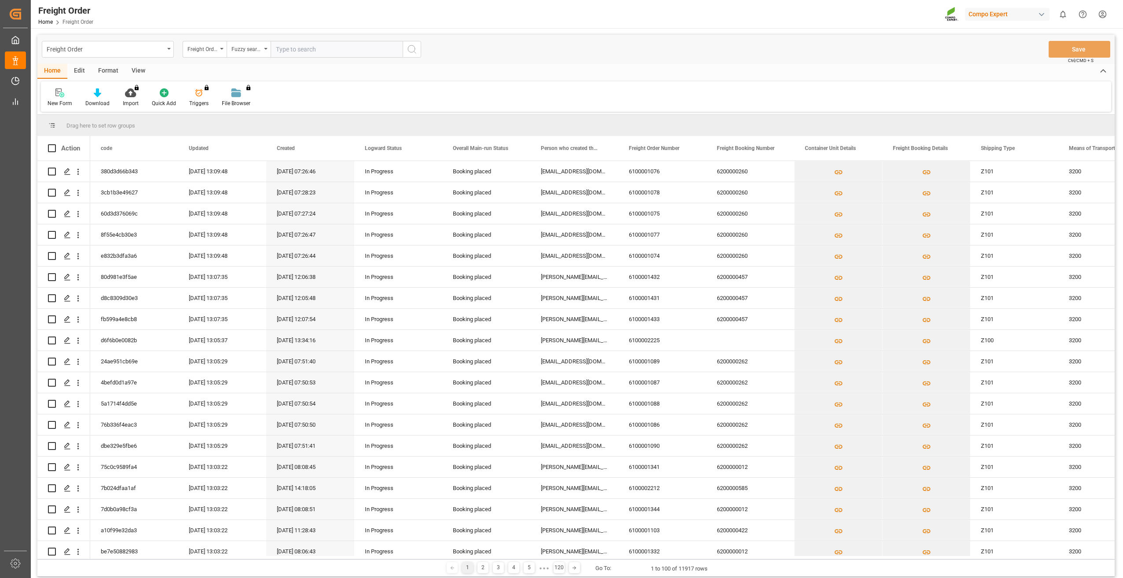
click at [304, 52] on input "text" at bounding box center [337, 49] width 132 height 17
click at [599, 149] on span "Person who created the Object Mail Address" at bounding box center [570, 148] width 59 height 6
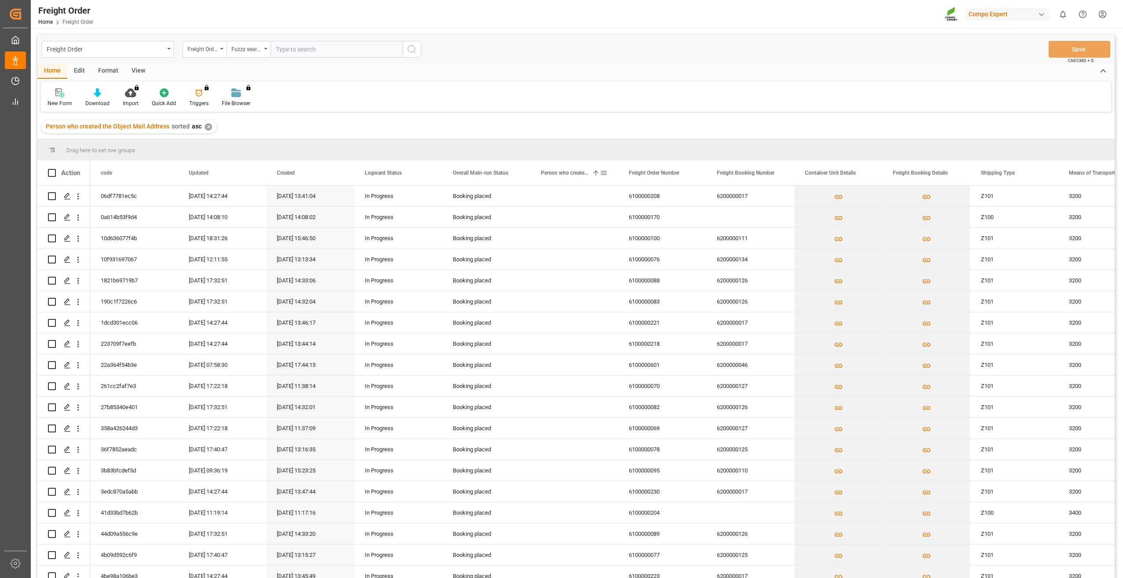
click at [604, 175] on span at bounding box center [604, 173] width 8 height 8
click at [656, 259] on span "Group by Person who created the Object Mail Address" at bounding box center [685, 258] width 148 height 17
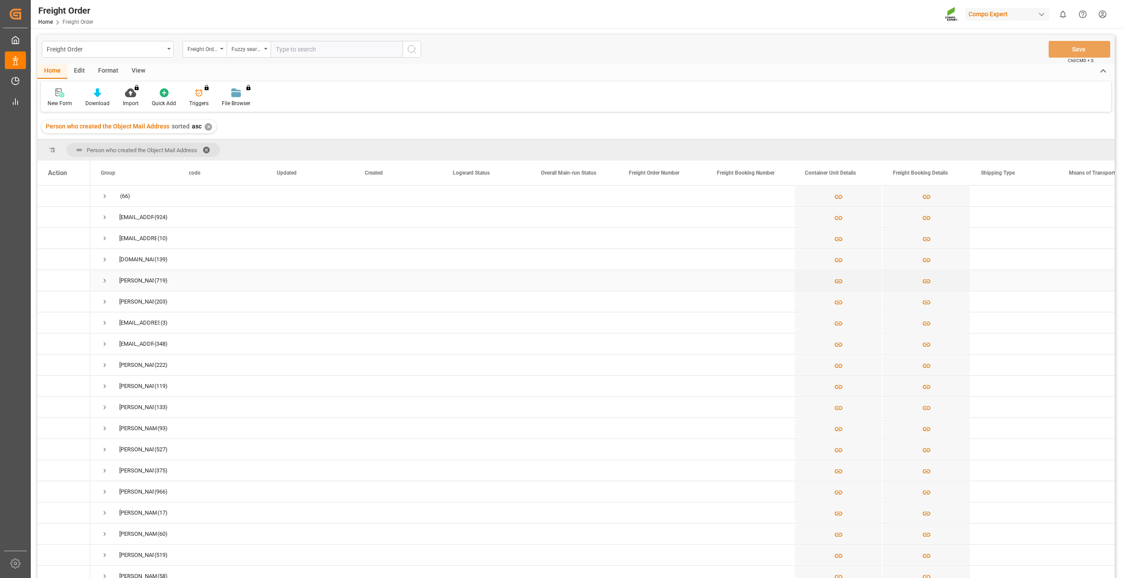
click at [102, 280] on span "Press SPACE to select this row." at bounding box center [105, 281] width 8 height 8
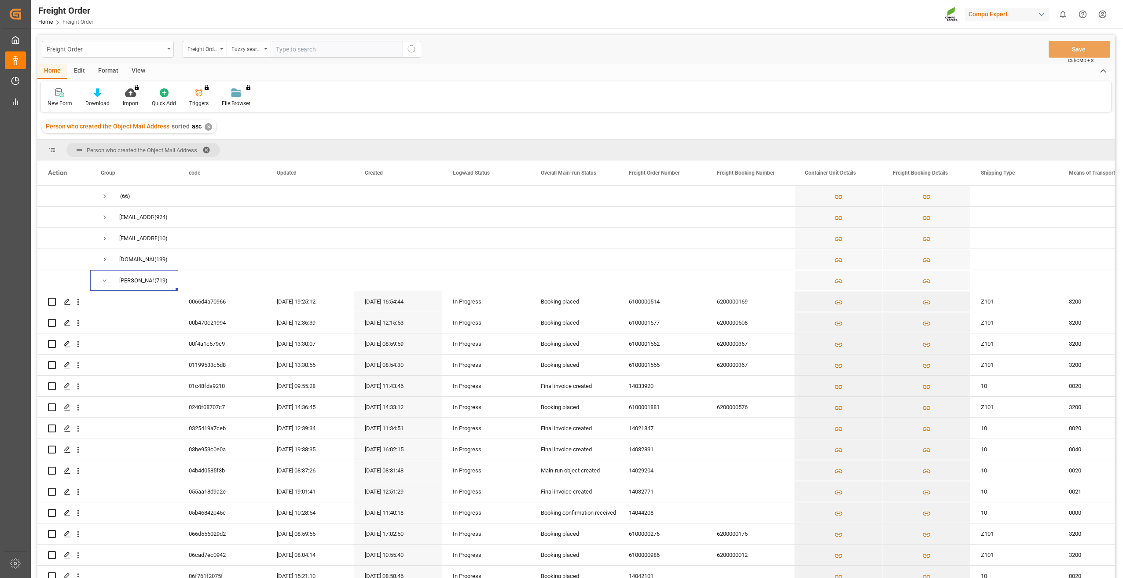
click at [165, 47] on div "Freight Order" at bounding box center [108, 49] width 132 height 17
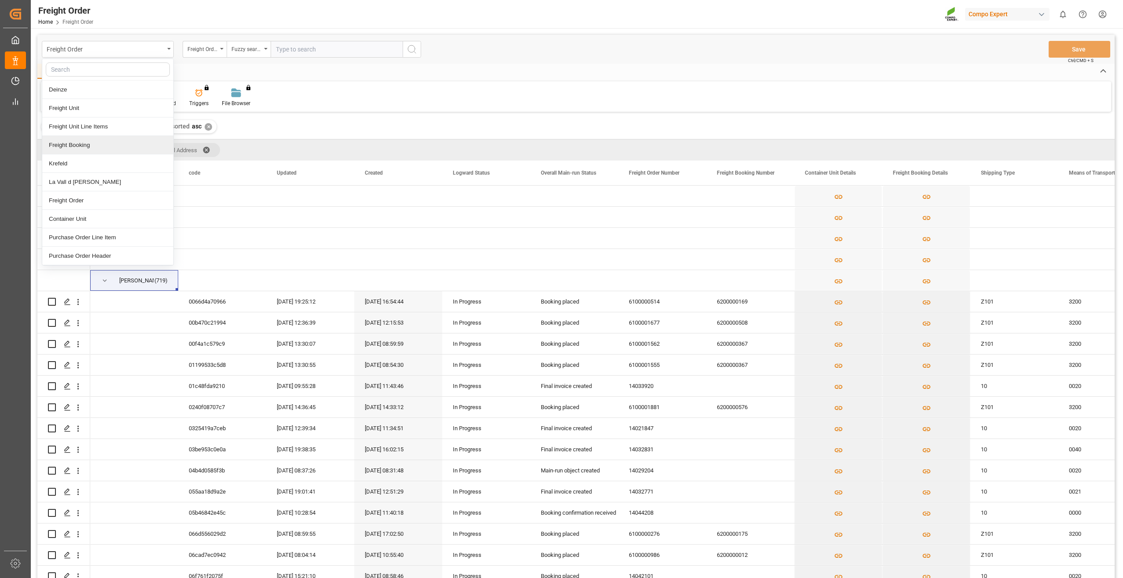
click at [83, 146] on div "Freight Booking" at bounding box center [107, 145] width 131 height 18
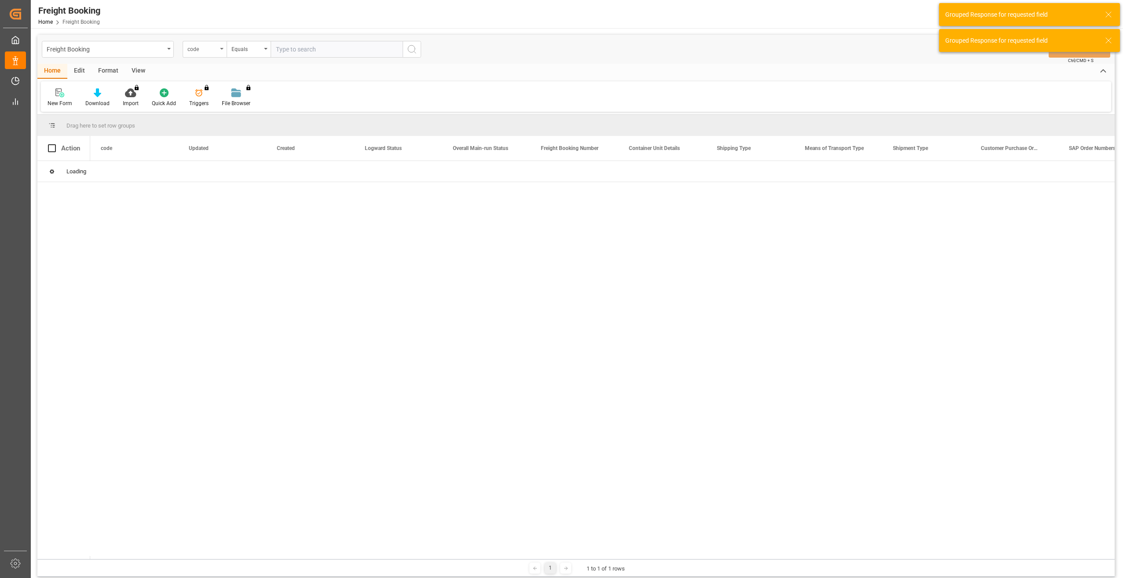
click at [220, 50] on div "code" at bounding box center [205, 49] width 44 height 17
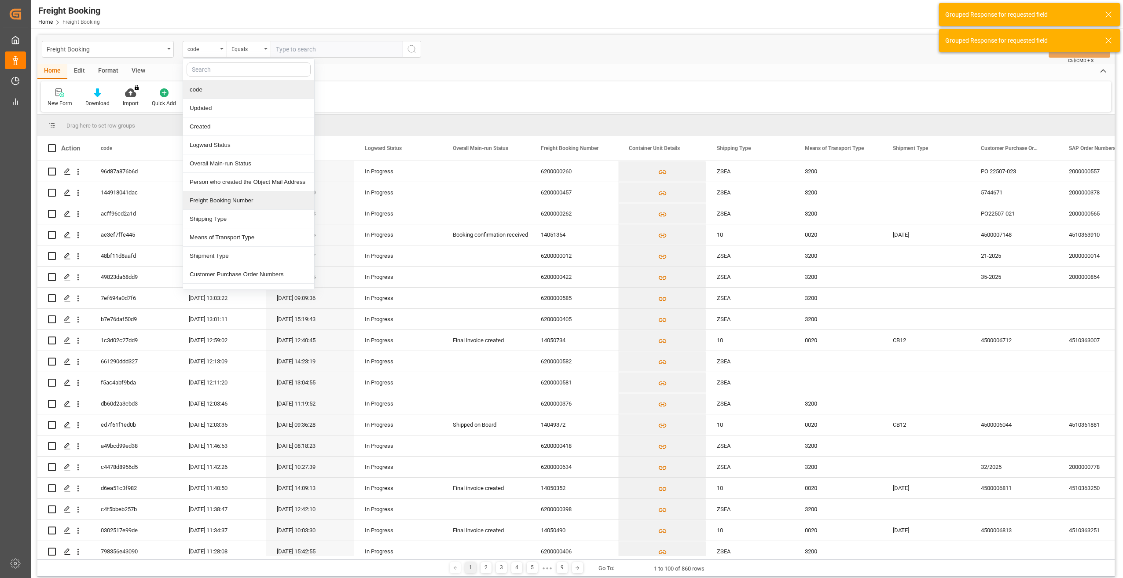
click at [244, 197] on div "Freight Booking Number" at bounding box center [248, 200] width 131 height 18
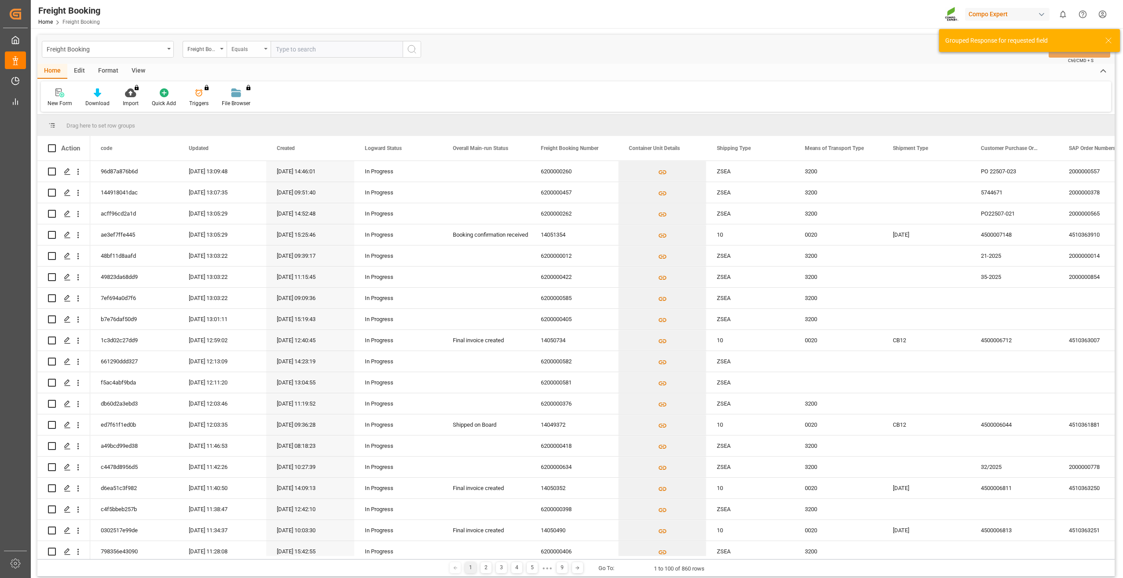
click at [253, 44] on div "Equals" at bounding box center [246, 48] width 30 height 10
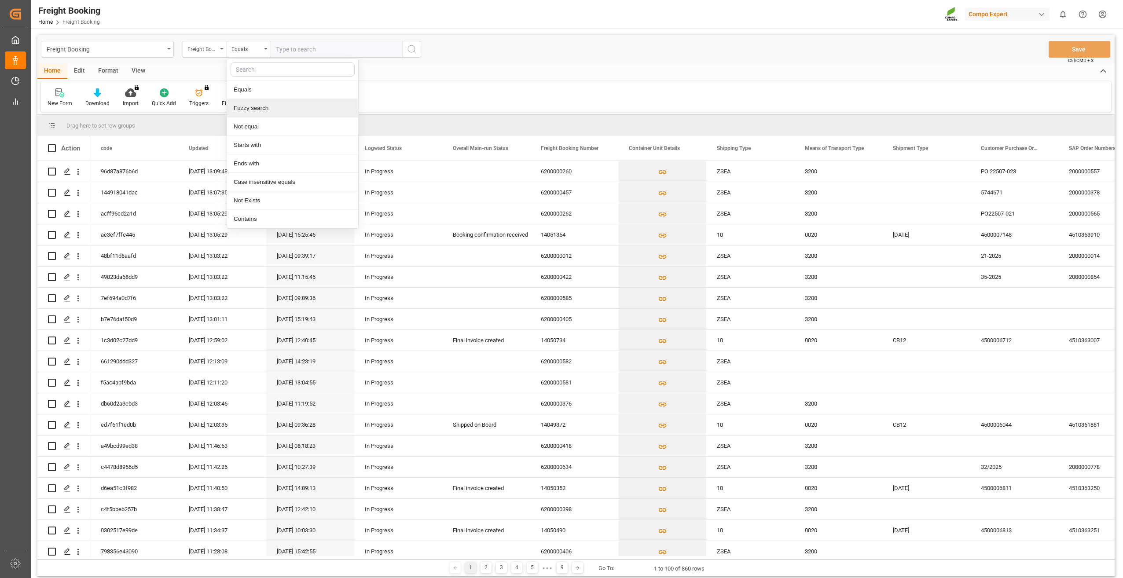
click at [260, 107] on div "Fuzzy search" at bounding box center [292, 108] width 131 height 18
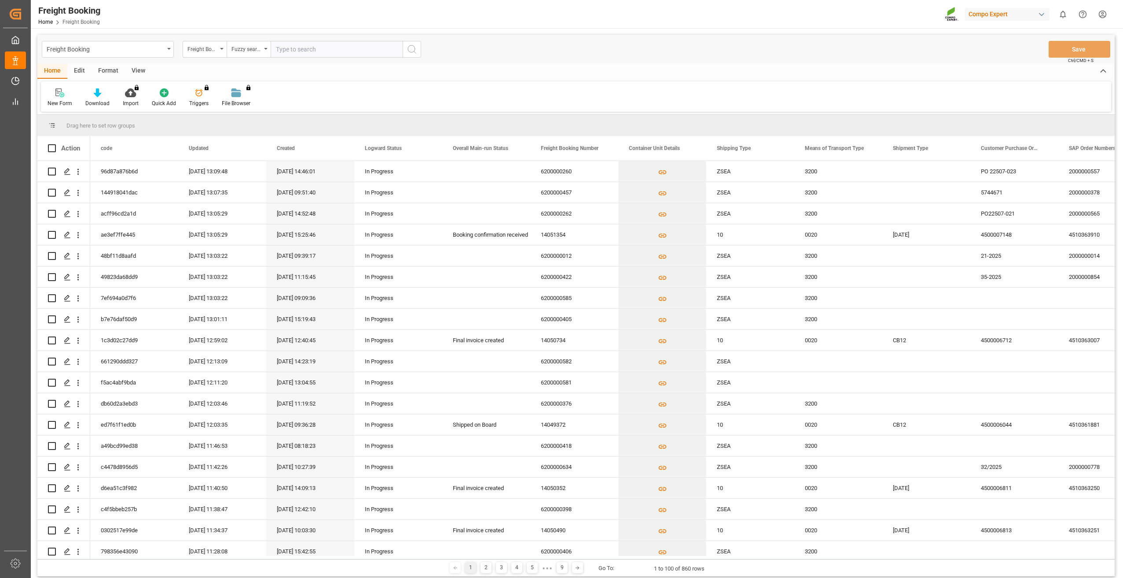
click at [319, 51] on input "text" at bounding box center [337, 49] width 132 height 17
type input "6200000468"
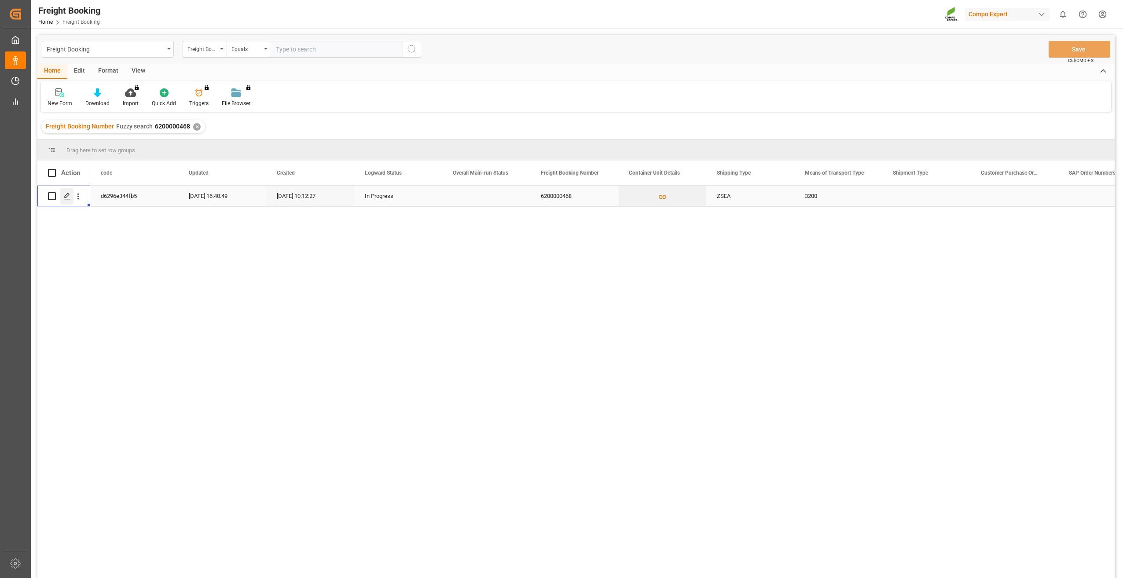
click at [63, 195] on div "Press SPACE to select this row." at bounding box center [66, 196] width 13 height 16
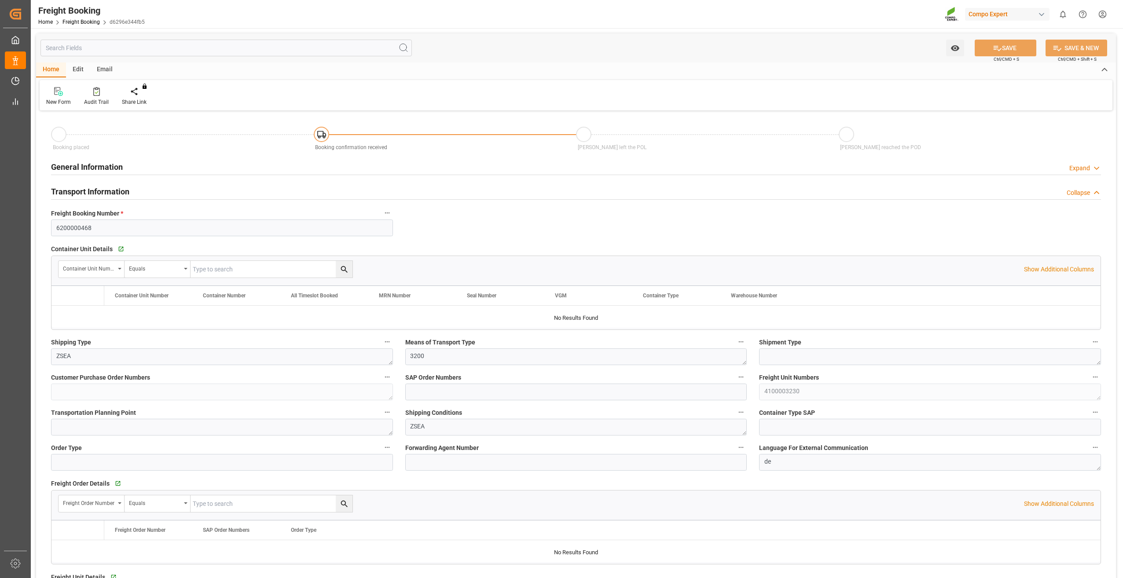
type input "9227314"
type input "9768007"
type input "PLGDN"
type input "ARZAE"
type input "0"
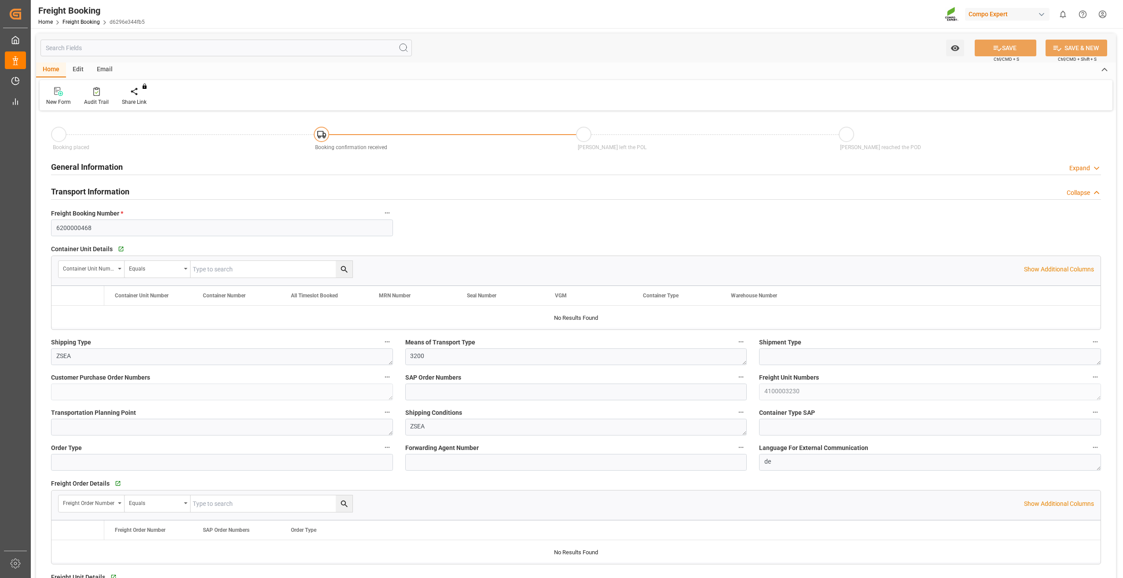
type input "49142.4"
type input "[DATE] 01:00"
type input "[DATE] 06:00"
type input "[DATE] 09:00"
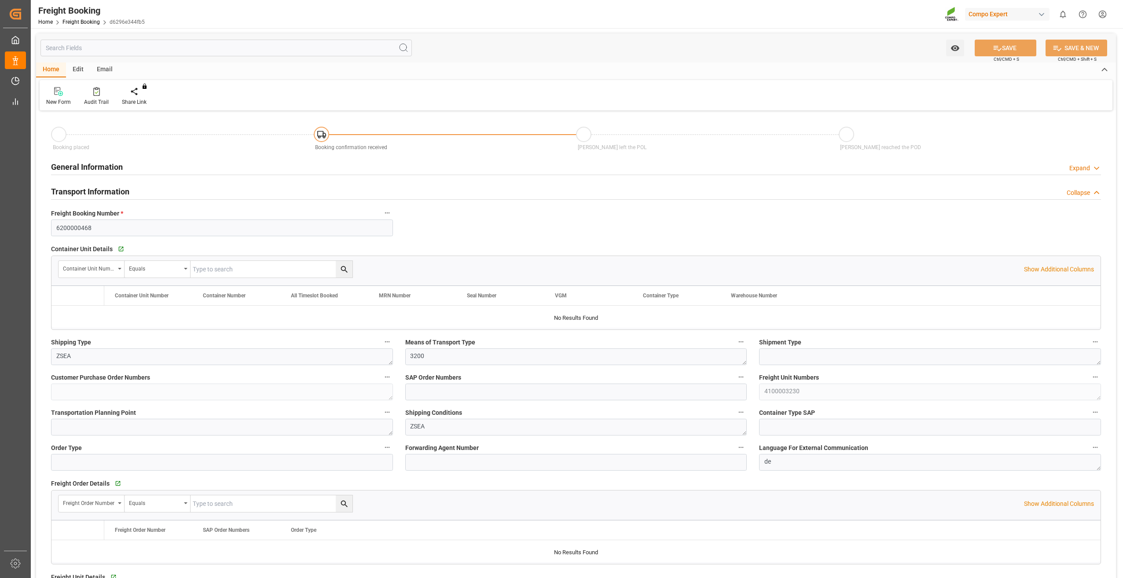
type input "[DATE] 12:00"
type input "[DATE] 10:12"
type input "[DATE] 13:53"
